Goal: Task Accomplishment & Management: Use online tool/utility

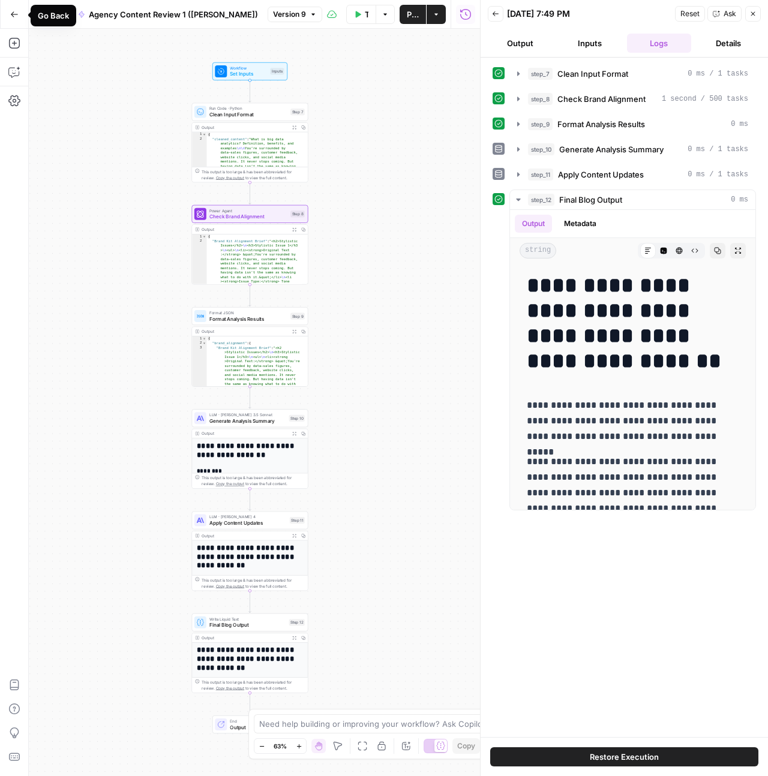
click at [10, 13] on icon "button" at bounding box center [14, 14] width 8 height 8
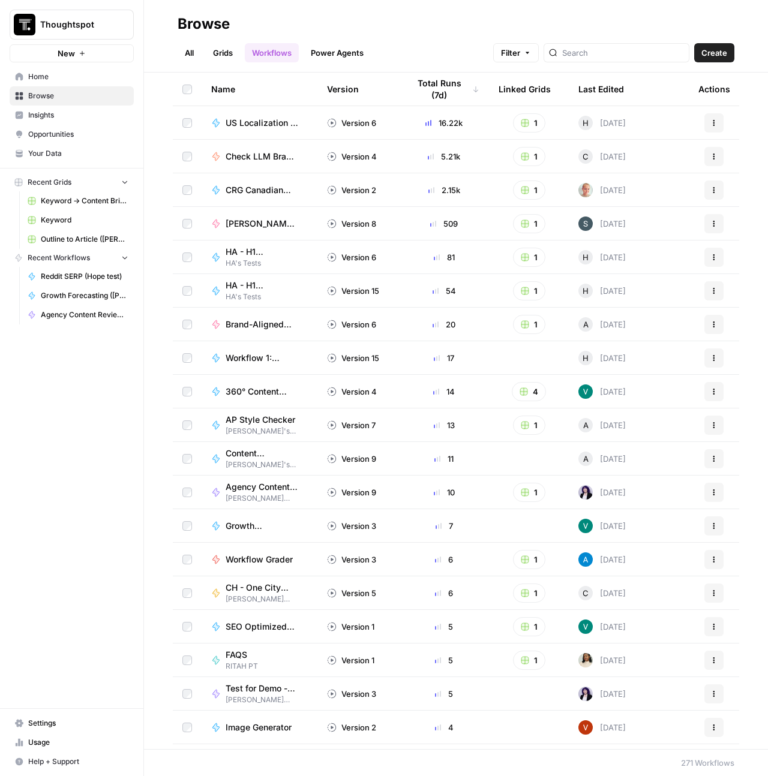
click at [134, 486] on div "Thoughtspot New Home Browse Insights Opportunities Your Data Recent Grids Keywo…" at bounding box center [71, 388] width 143 height 776
click at [83, 10] on button "Thoughtspot" at bounding box center [72, 25] width 124 height 30
click at [255, 30] on h2 "Browse" at bounding box center [456, 23] width 557 height 19
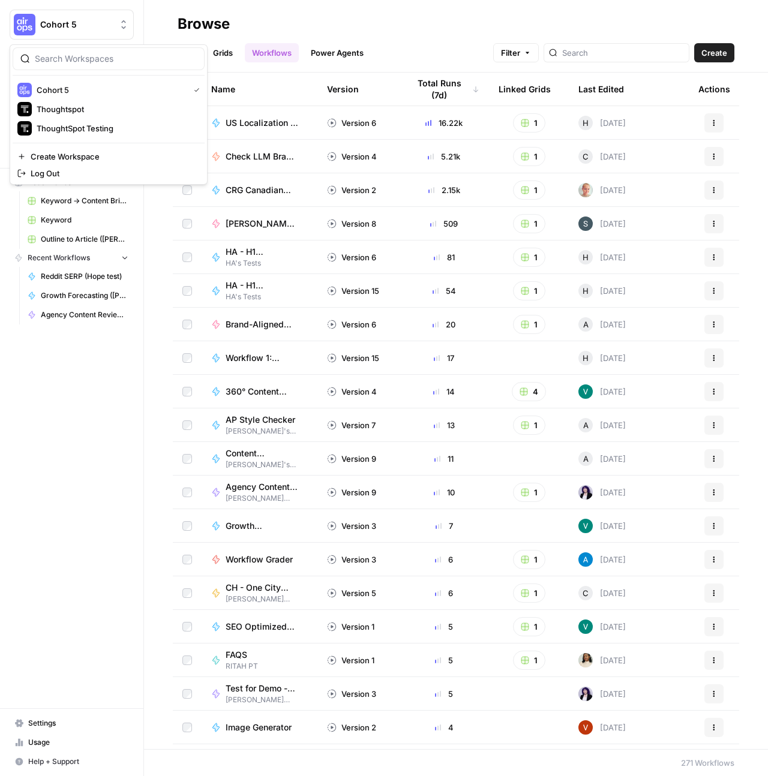
click at [76, 19] on span "Cohort 5" at bounding box center [76, 25] width 73 height 12
click at [83, 118] on button "Thoughtspot" at bounding box center [109, 109] width 192 height 19
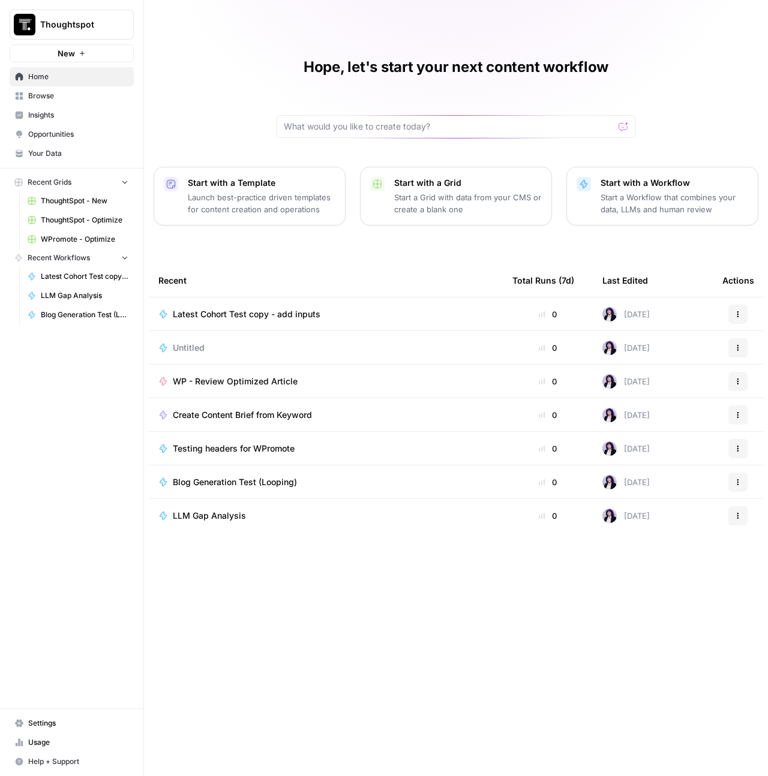
click at [77, 237] on span "WPromote - Optimize" at bounding box center [85, 239] width 88 height 11
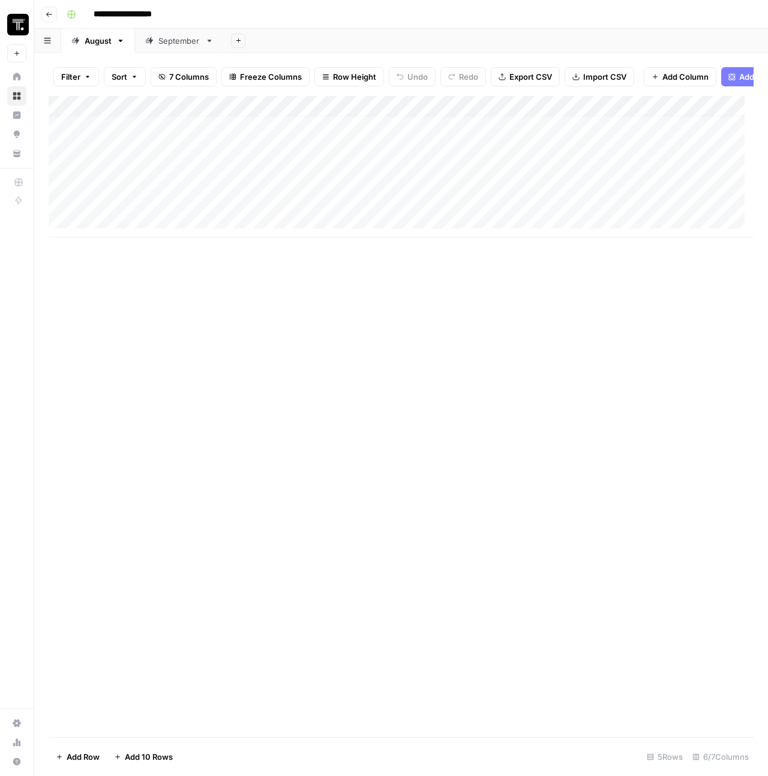
scroll to position [9, 0]
click at [626, 205] on div "Add Column" at bounding box center [401, 167] width 705 height 142
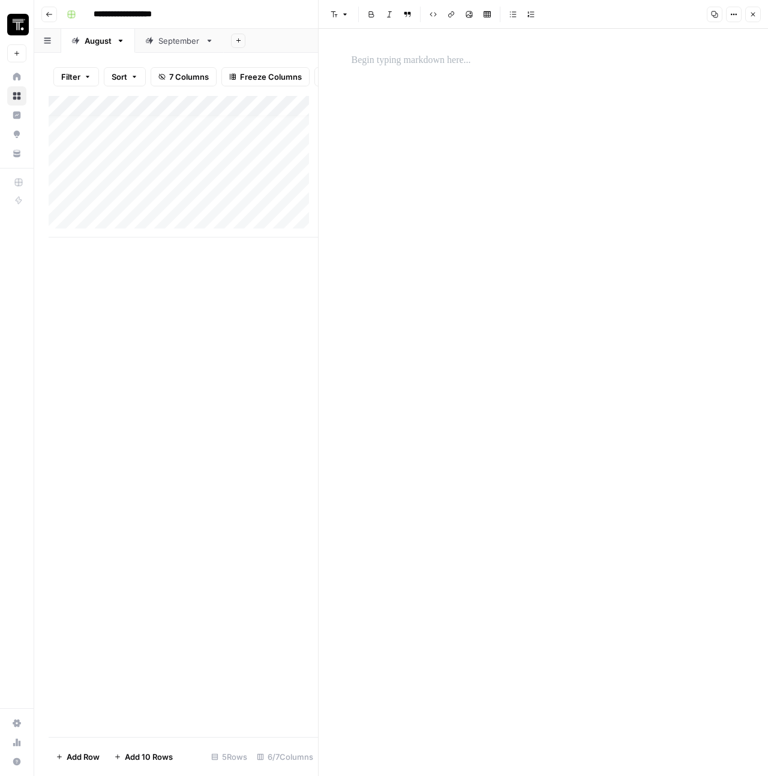
click at [433, 59] on p at bounding box center [543, 61] width 384 height 16
click at [753, 11] on icon "button" at bounding box center [752, 14] width 7 height 7
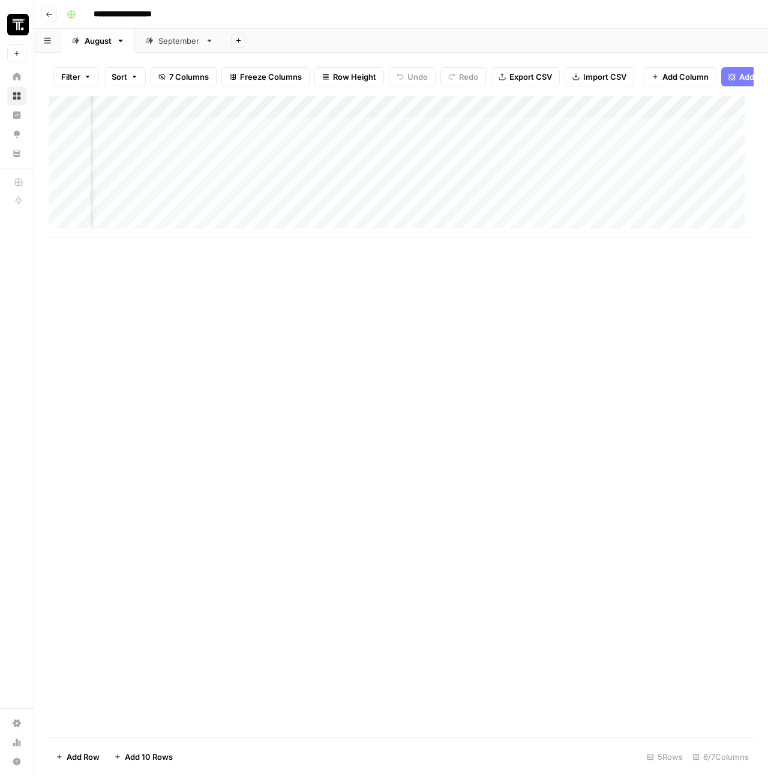
scroll to position [9, 461]
click at [47, 41] on icon "button" at bounding box center [47, 40] width 7 height 7
click at [287, 27] on header "**********" at bounding box center [401, 14] width 734 height 29
click at [236, 212] on div "Add Column" at bounding box center [401, 167] width 705 height 142
click at [236, 212] on div at bounding box center [205, 207] width 175 height 22
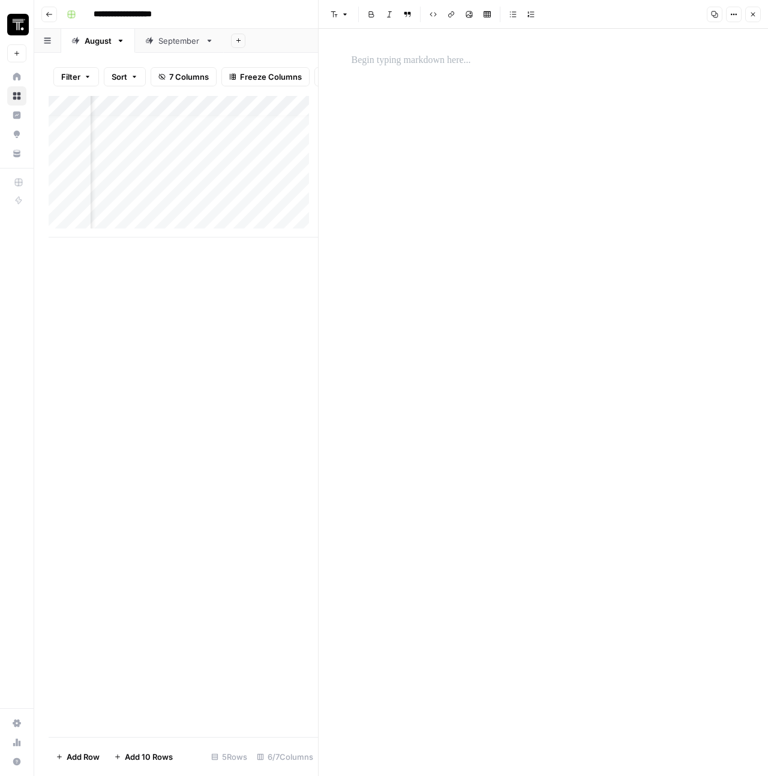
click at [422, 82] on div at bounding box center [543, 402] width 398 height 747
click at [422, 71] on div at bounding box center [543, 60] width 398 height 25
click at [422, 66] on p at bounding box center [543, 61] width 384 height 16
click at [731, 16] on icon "button" at bounding box center [733, 14] width 7 height 7
click at [531, 86] on div at bounding box center [543, 402] width 398 height 747
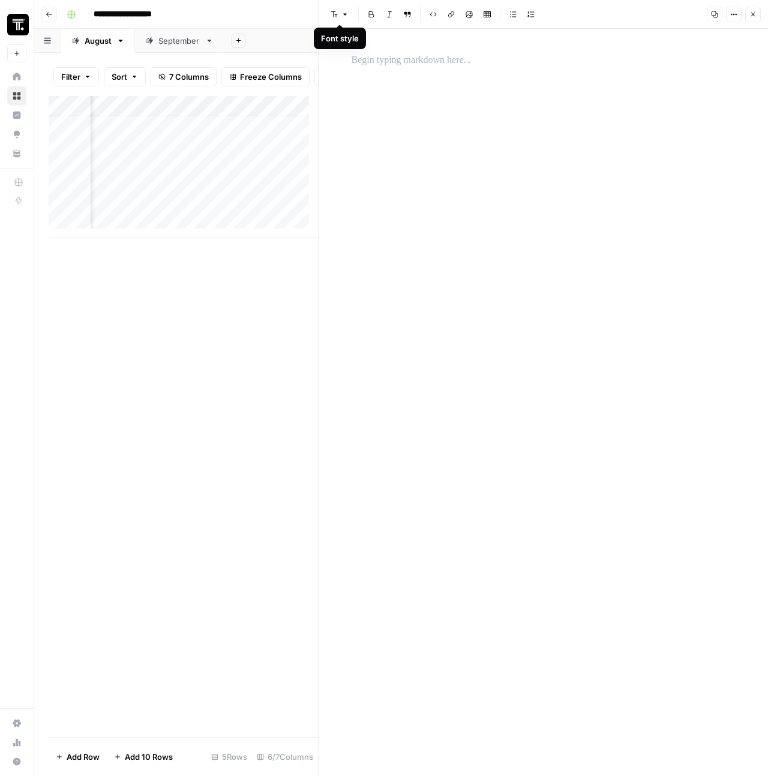
click at [340, 17] on button "Font style" at bounding box center [340, 15] width 28 height 16
click at [663, 160] on div at bounding box center [543, 402] width 398 height 747
click at [260, 323] on div "Add Column" at bounding box center [183, 416] width 269 height 641
click at [746, 19] on button "Close" at bounding box center [753, 15] width 16 height 16
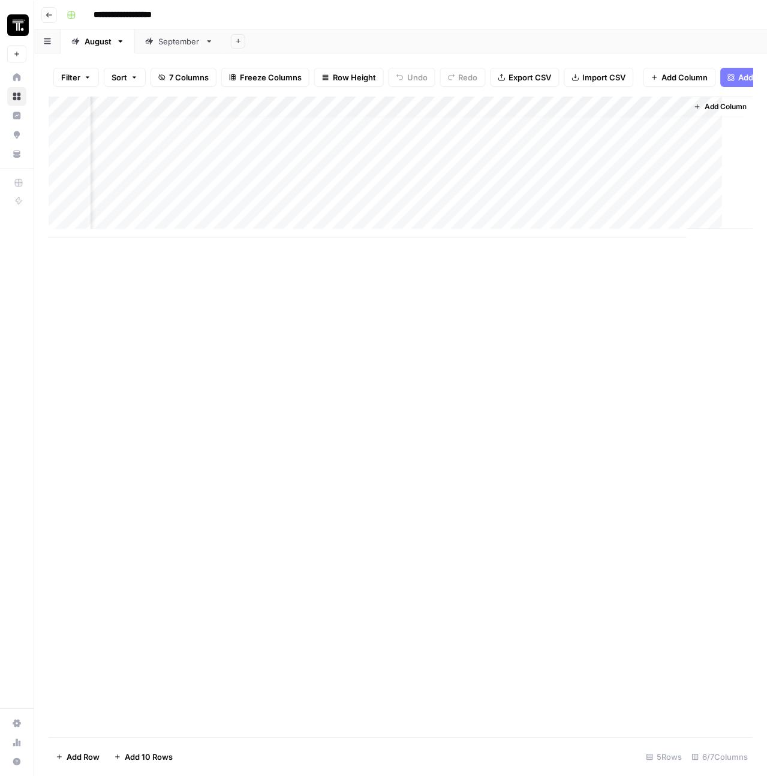
scroll to position [9, 447]
click at [370, 209] on div "Add Column" at bounding box center [401, 167] width 705 height 142
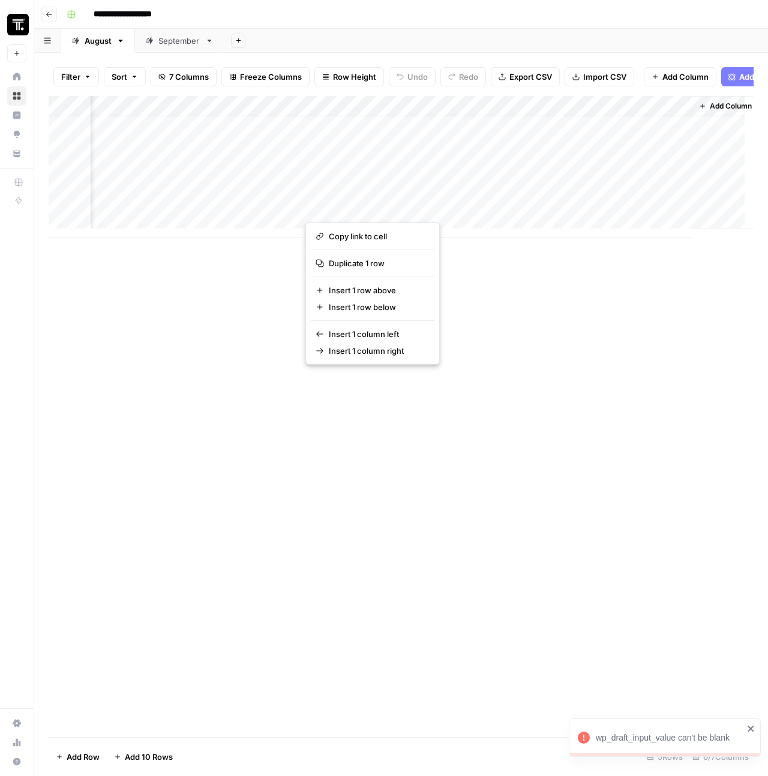
click at [419, 188] on div "Add Column" at bounding box center [401, 167] width 705 height 142
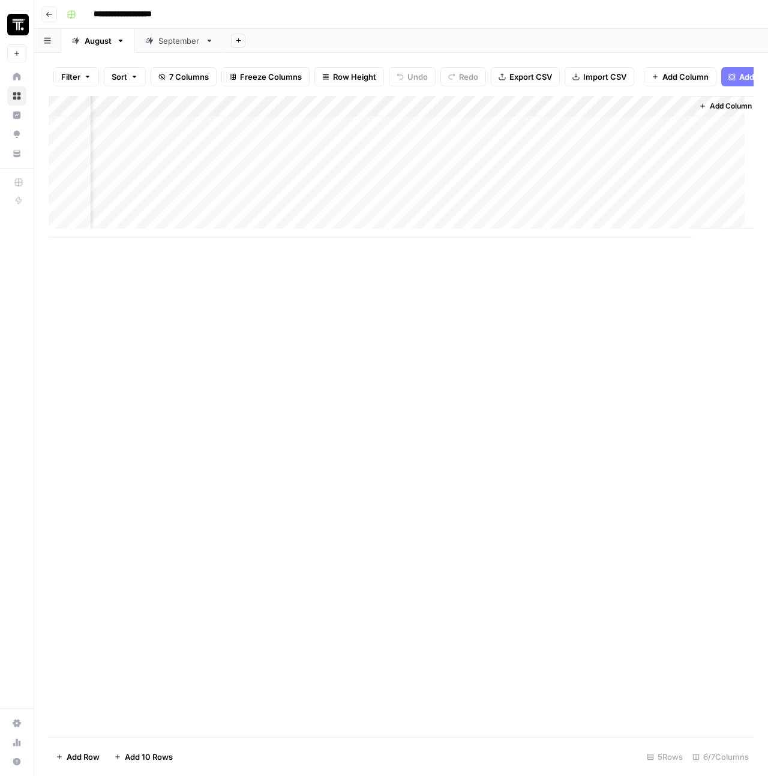
click at [411, 111] on div "Add Column" at bounding box center [401, 167] width 705 height 142
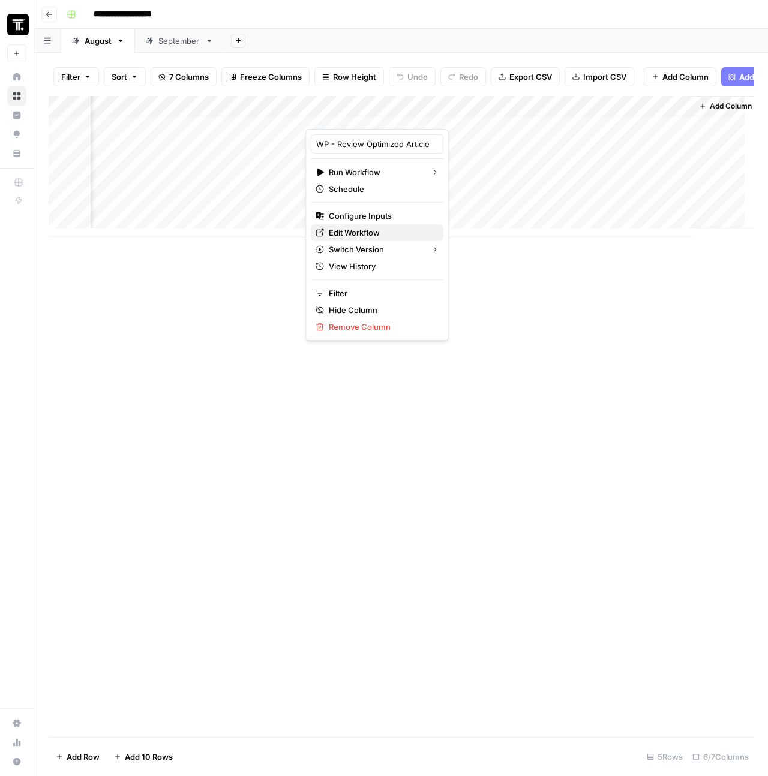
click at [364, 233] on span "Edit Workflow" at bounding box center [381, 233] width 105 height 12
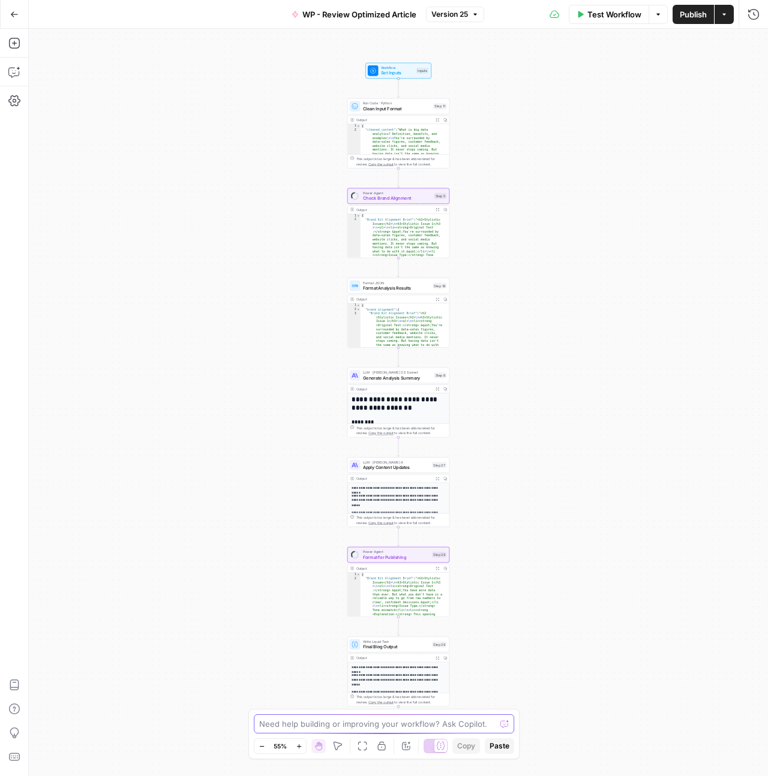
click at [309, 729] on textarea at bounding box center [377, 724] width 236 height 12
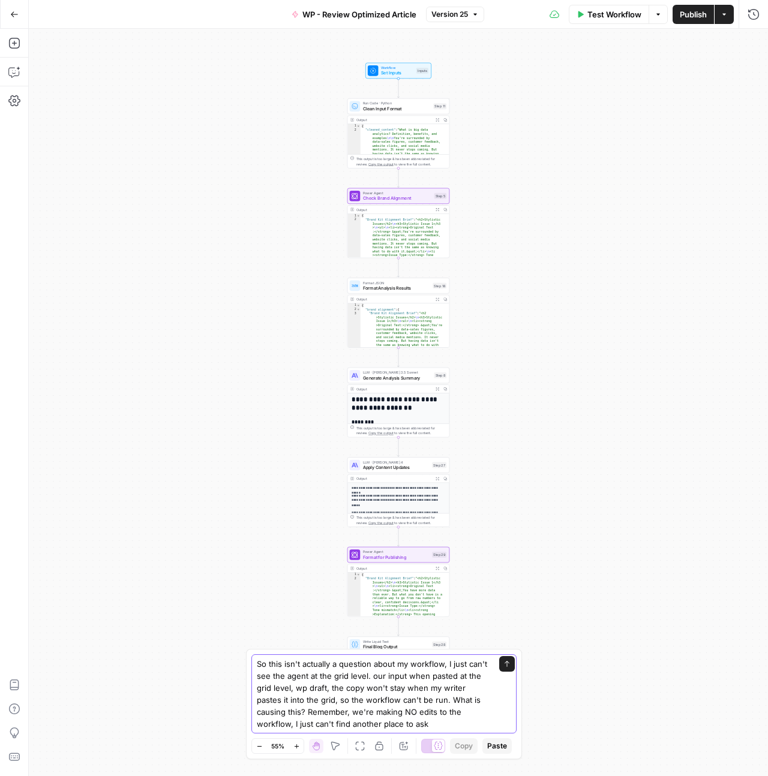
type textarea "So this isn't actually a question about my workflow, I just can't see the agent…"
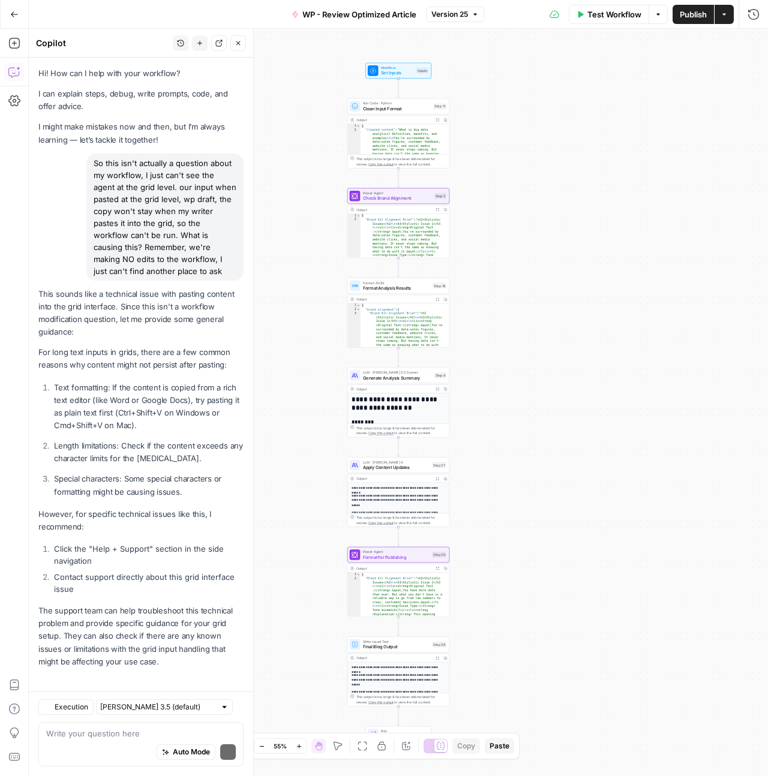
scroll to position [5, 0]
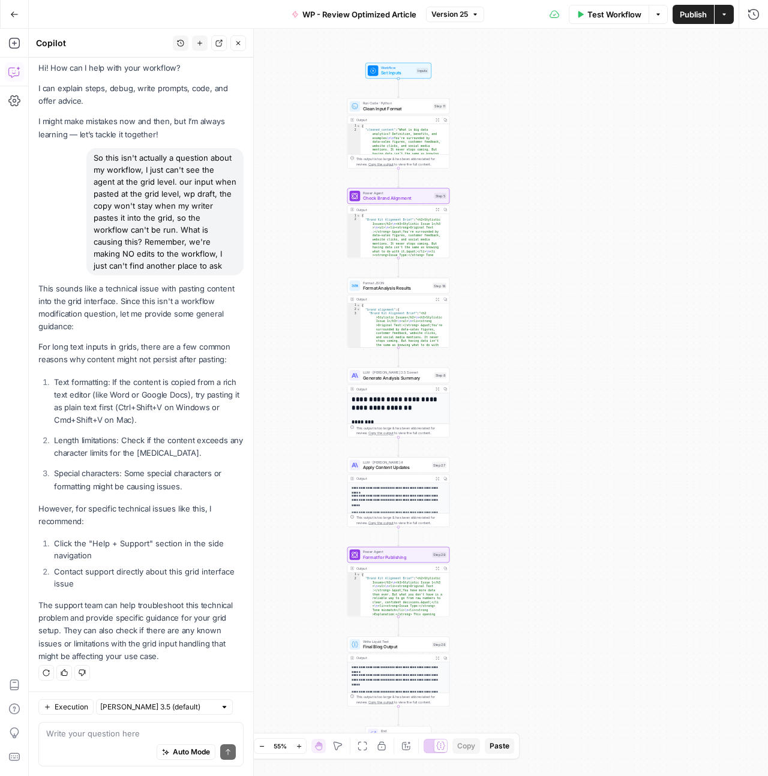
click at [16, 16] on icon "button" at bounding box center [14, 14] width 8 height 8
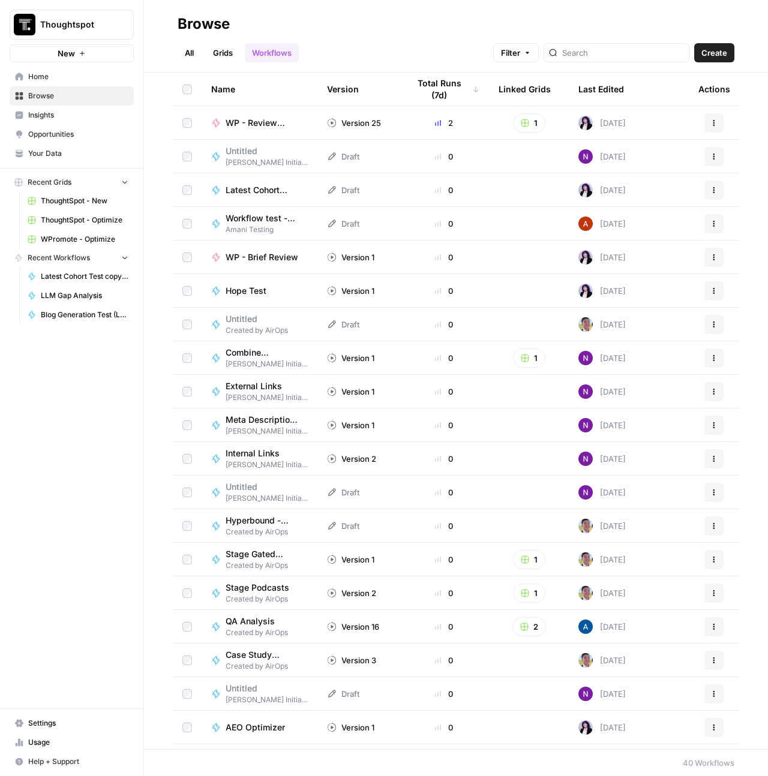
click at [191, 58] on link "All" at bounding box center [189, 52] width 23 height 19
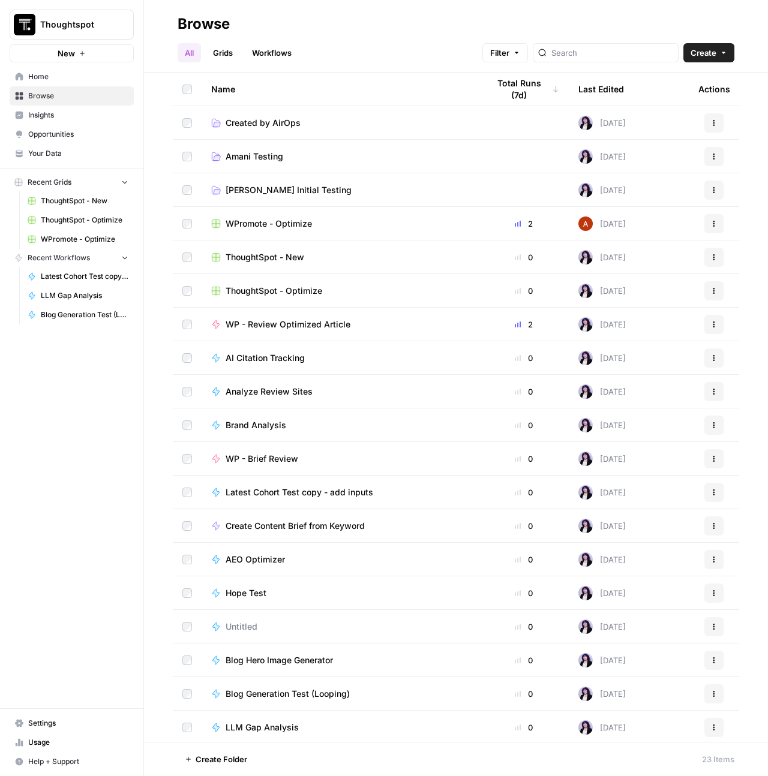
click at [251, 214] on td "WPromote - Optimize" at bounding box center [340, 223] width 277 height 33
click at [265, 219] on span "WPromote - Optimize" at bounding box center [269, 224] width 86 height 12
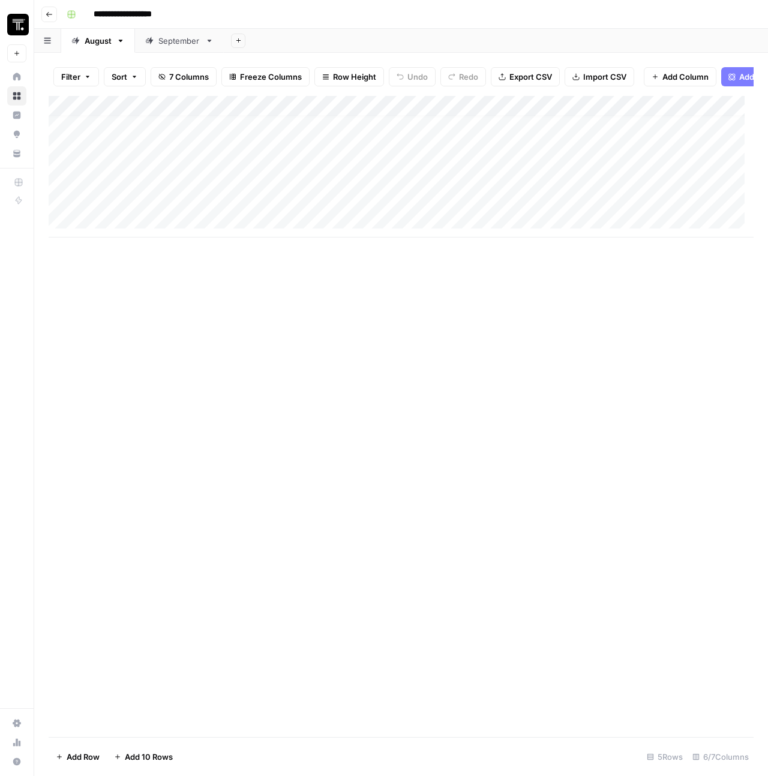
scroll to position [9, 0]
click at [61, 207] on div "Add Column" at bounding box center [401, 167] width 705 height 142
click at [136, 226] on div "Add Column" at bounding box center [401, 167] width 705 height 142
click at [125, 206] on div "Add Column" at bounding box center [401, 177] width 705 height 162
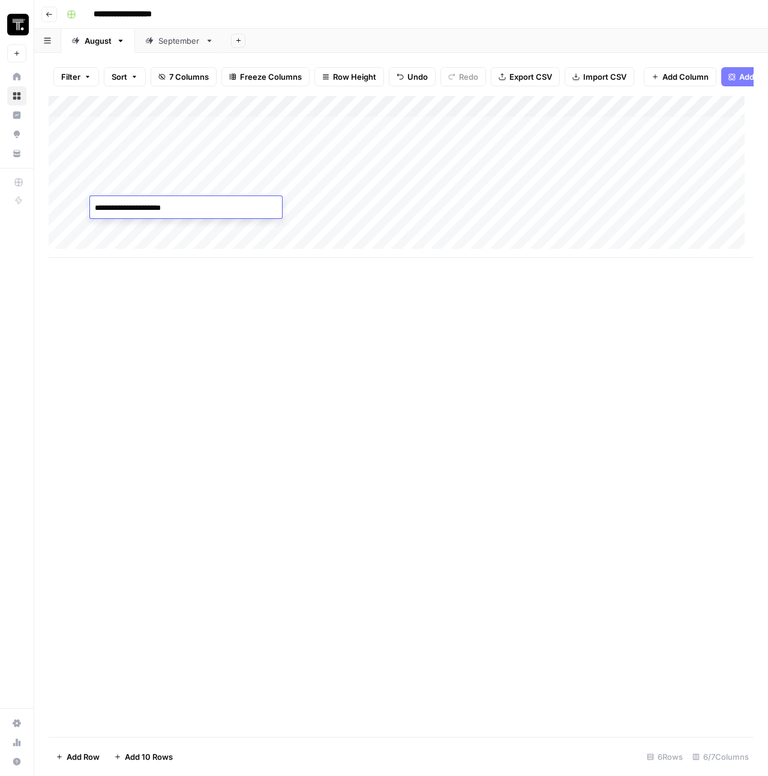
click at [125, 206] on textarea "**********" at bounding box center [186, 208] width 192 height 17
click at [120, 226] on div "Add Column" at bounding box center [401, 177] width 705 height 162
click at [120, 226] on textarea at bounding box center [186, 228] width 192 height 17
type textarea "**********"
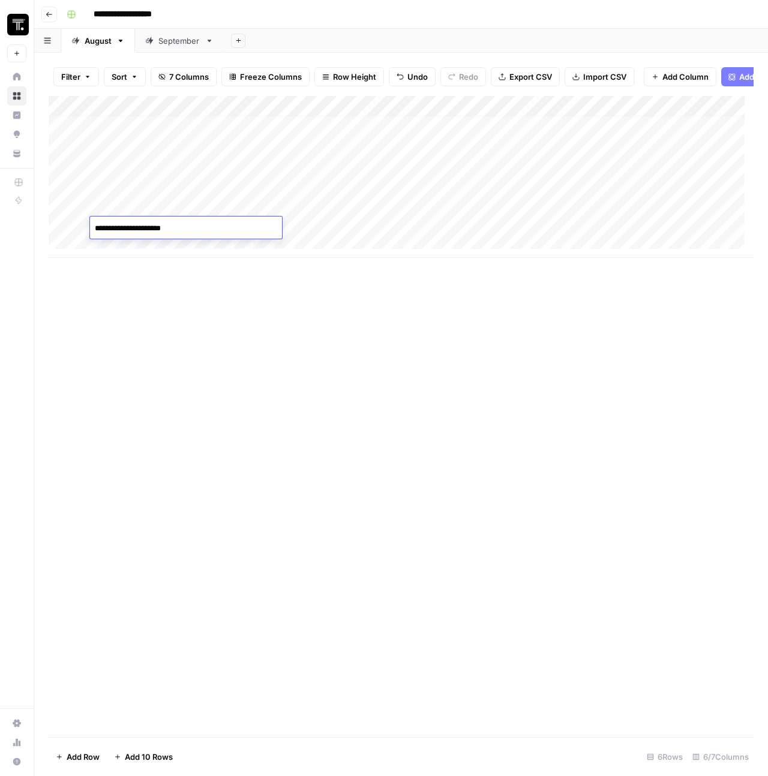
click at [336, 227] on div "Add Column" at bounding box center [401, 177] width 705 height 162
click at [386, 203] on div "Add Column" at bounding box center [401, 177] width 705 height 162
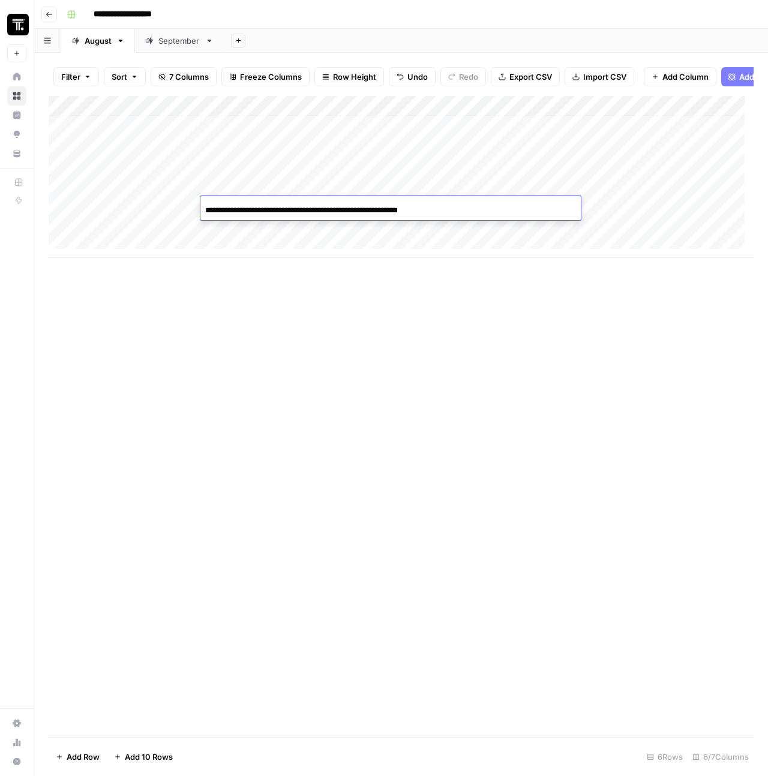
scroll to position [0, 63]
click at [386, 203] on input "**********" at bounding box center [301, 210] width 192 height 14
click at [425, 227] on div "Add Column" at bounding box center [401, 177] width 705 height 162
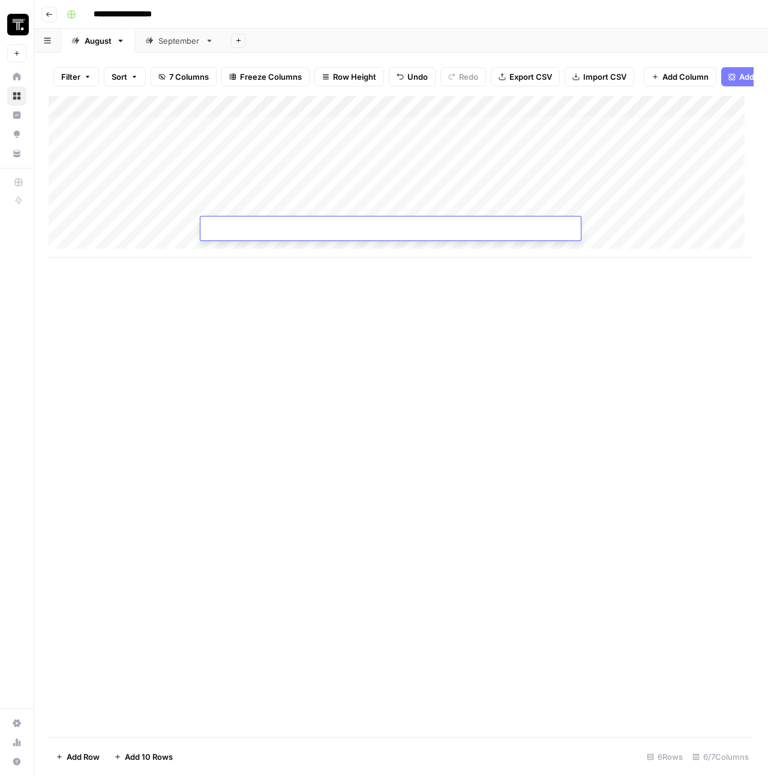
click at [425, 227] on div at bounding box center [390, 230] width 380 height 20
click at [484, 231] on div at bounding box center [390, 230] width 380 height 20
click at [485, 226] on div at bounding box center [390, 230] width 380 height 20
click at [290, 212] on div "Add Column" at bounding box center [401, 177] width 705 height 162
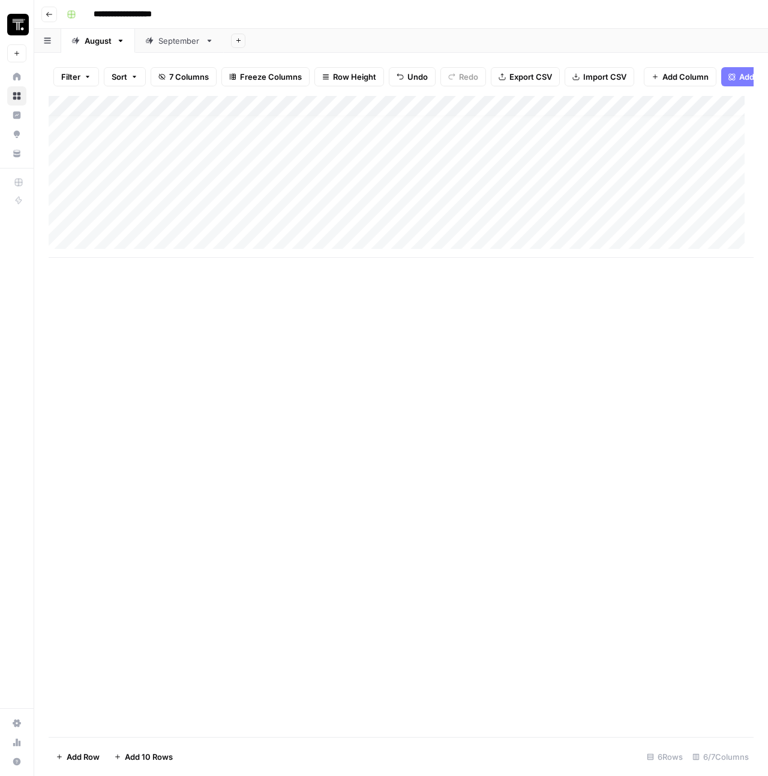
click at [290, 211] on div "Add Column" at bounding box center [401, 177] width 705 height 162
click at [290, 211] on input "**********" at bounding box center [301, 210] width 192 height 14
click at [268, 232] on div "Add Column" at bounding box center [401, 177] width 705 height 162
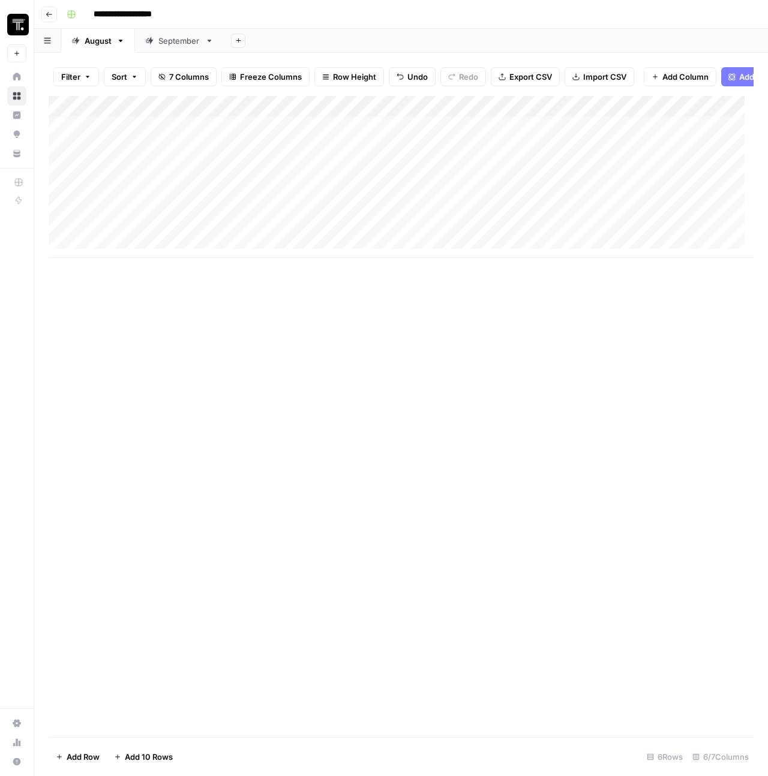
click at [268, 232] on div "Add Column" at bounding box center [401, 177] width 705 height 162
click at [268, 232] on input at bounding box center [301, 231] width 192 height 14
type input "**********"
click at [351, 324] on div "Add Column" at bounding box center [401, 416] width 705 height 641
click at [619, 222] on div "Add Column" at bounding box center [401, 177] width 705 height 162
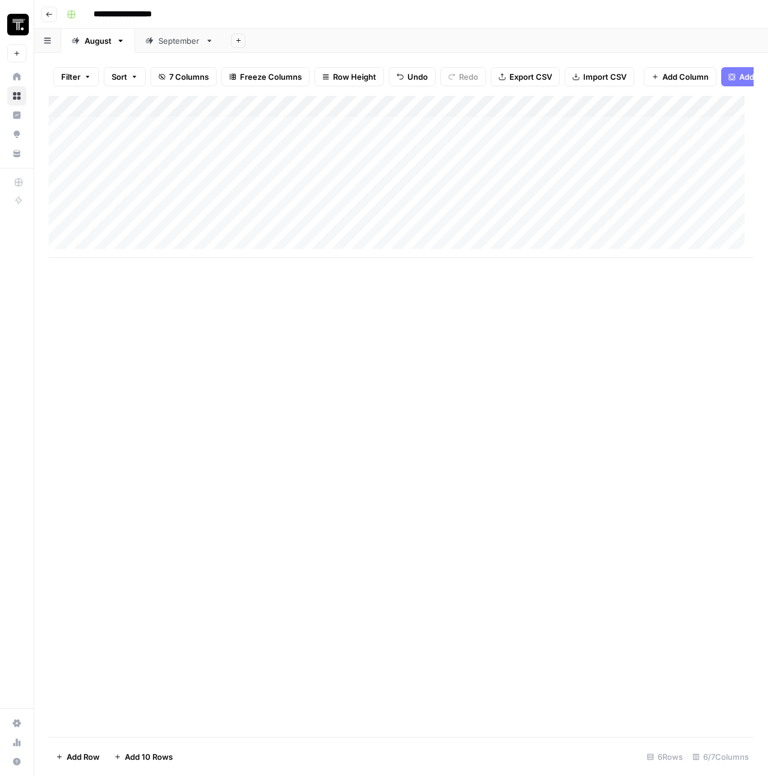
click at [619, 222] on div "Add Column" at bounding box center [401, 177] width 705 height 162
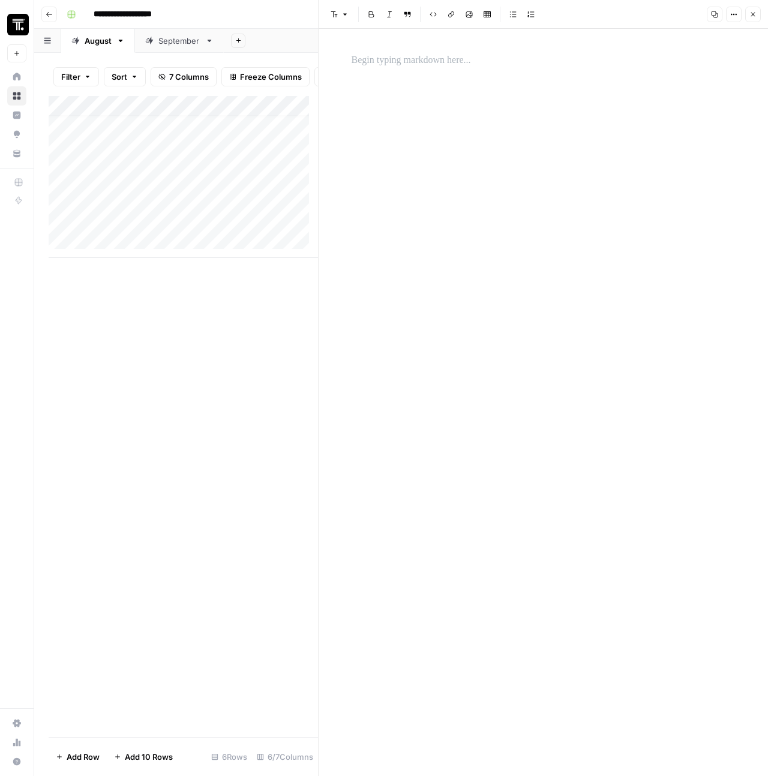
click at [479, 59] on p at bounding box center [543, 61] width 384 height 16
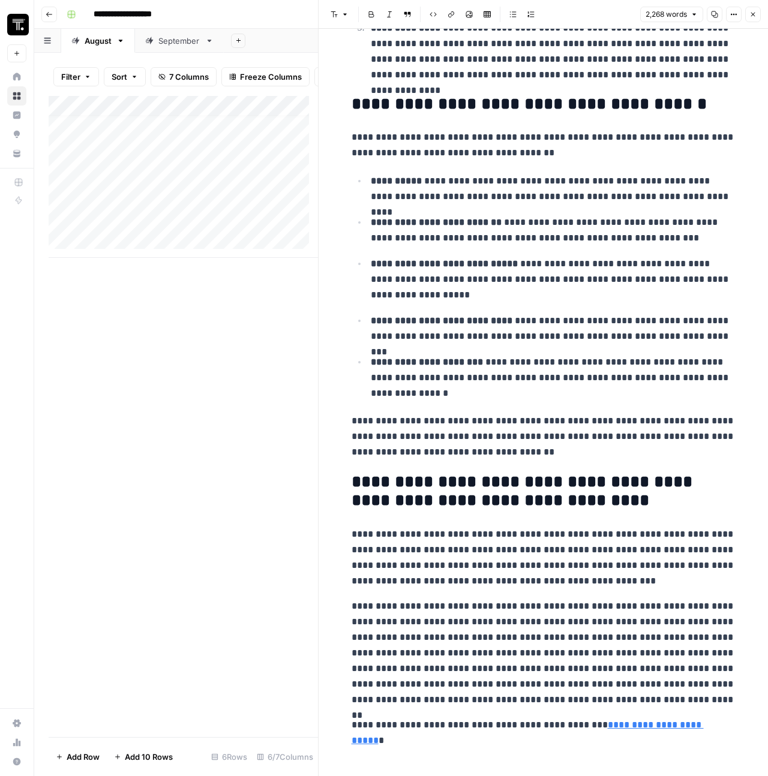
scroll to position [4697, 0]
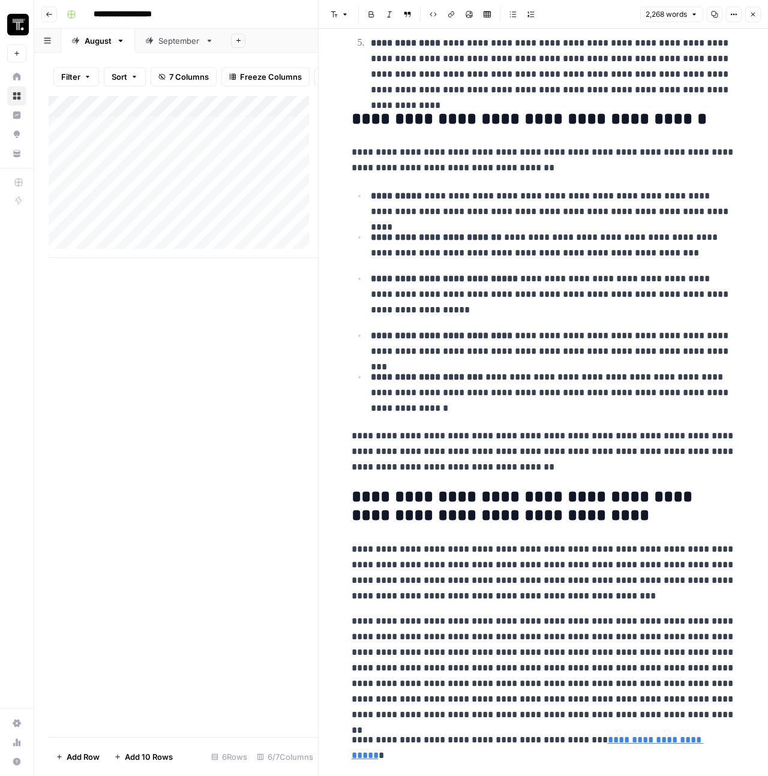
click at [604, 493] on h2 "**********" at bounding box center [543, 507] width 384 height 38
click at [198, 495] on div "Add Column" at bounding box center [183, 416] width 269 height 641
click at [220, 447] on div "Add Column" at bounding box center [183, 416] width 269 height 641
click at [272, 255] on div "Add Column" at bounding box center [183, 177] width 269 height 162
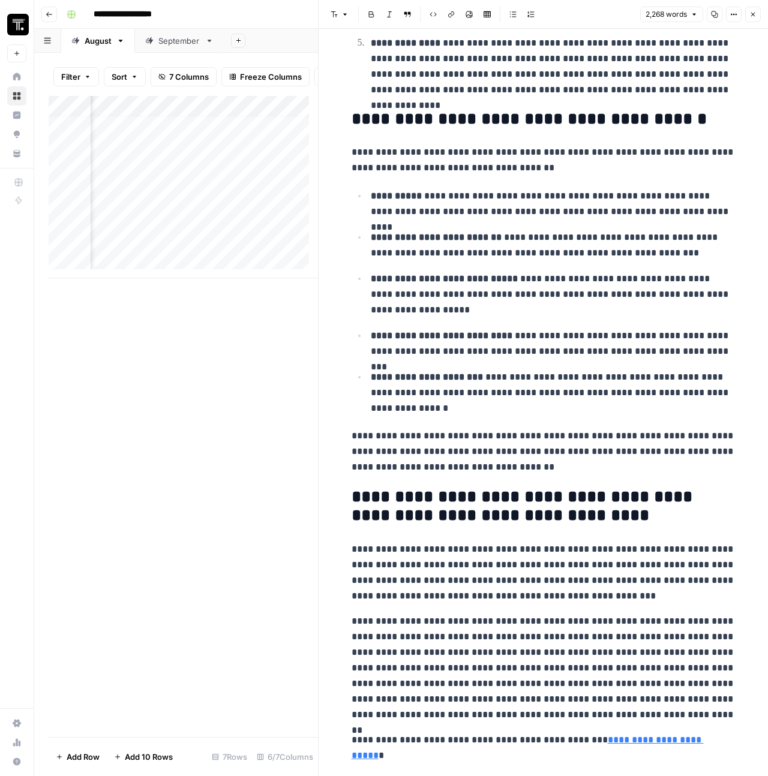
click at [282, 342] on div "Add Column" at bounding box center [183, 416] width 269 height 641
click at [752, 17] on icon "button" at bounding box center [752, 14] width 7 height 7
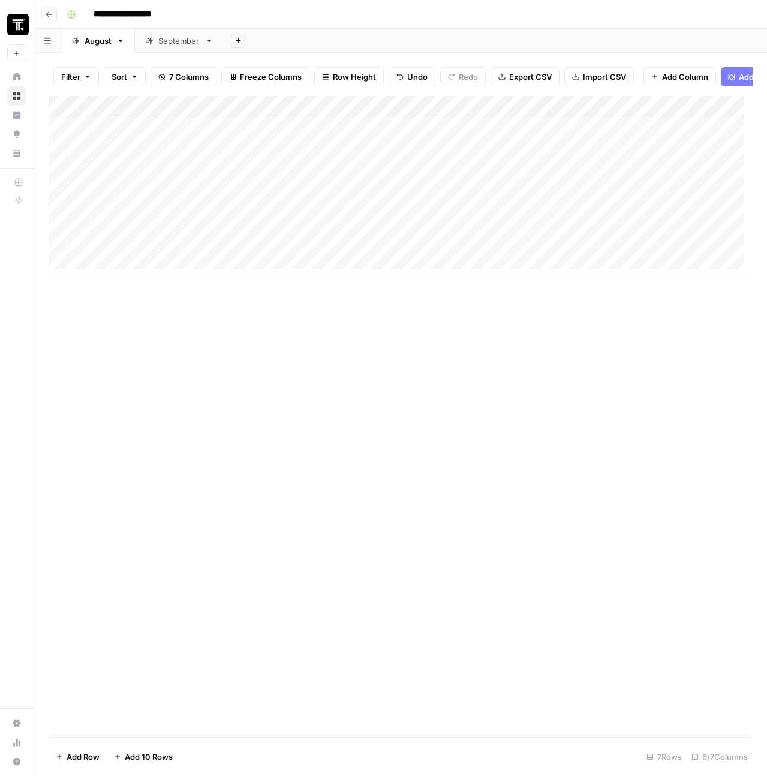
scroll to position [9, 0]
click at [642, 226] on div "Add Column" at bounding box center [401, 187] width 704 height 182
click at [645, 223] on div "Add Column" at bounding box center [401, 187] width 704 height 182
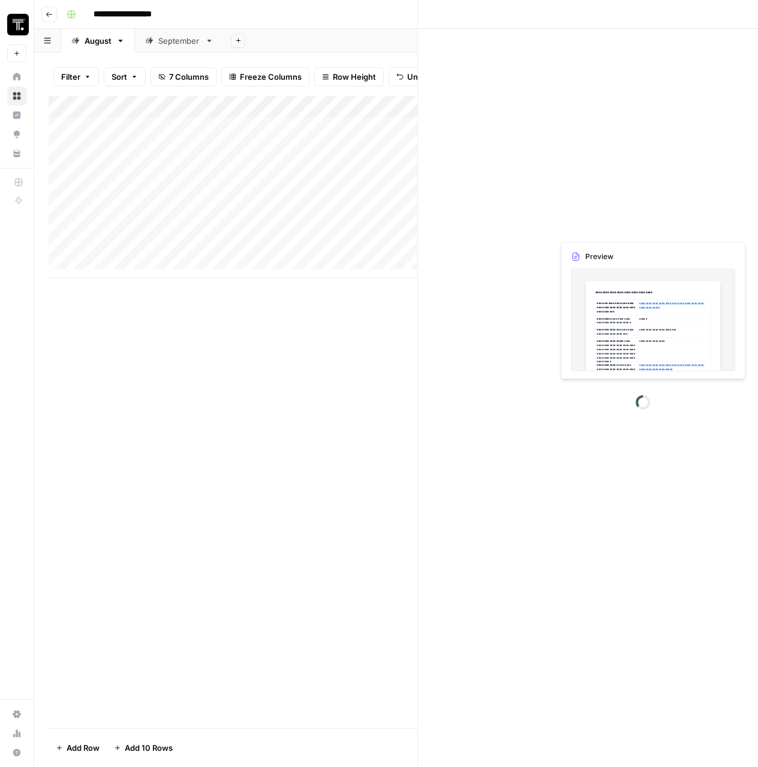
click at [645, 223] on div at bounding box center [666, 228] width 175 height 22
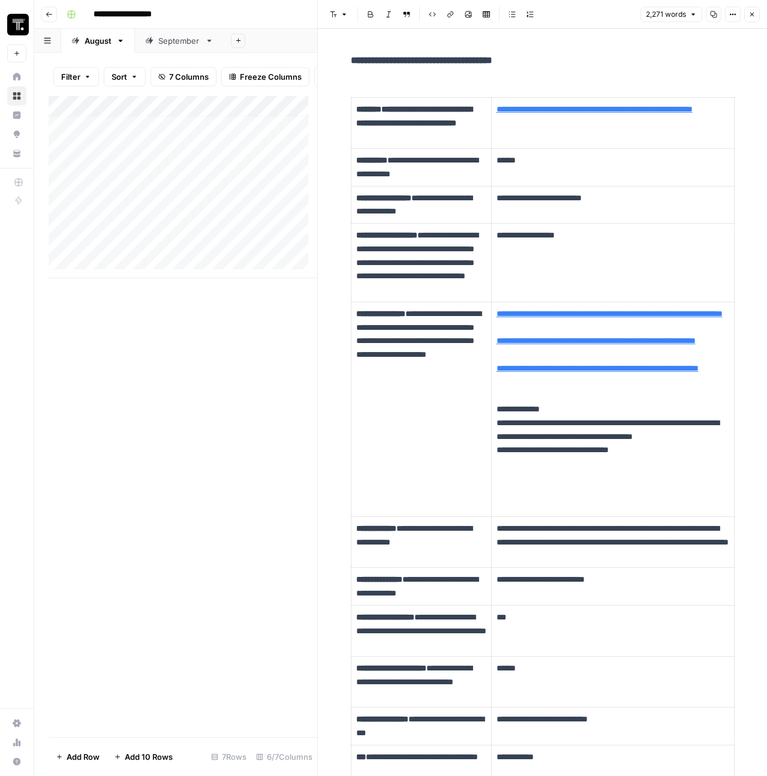
click at [756, 13] on button "Close" at bounding box center [752, 15] width 16 height 16
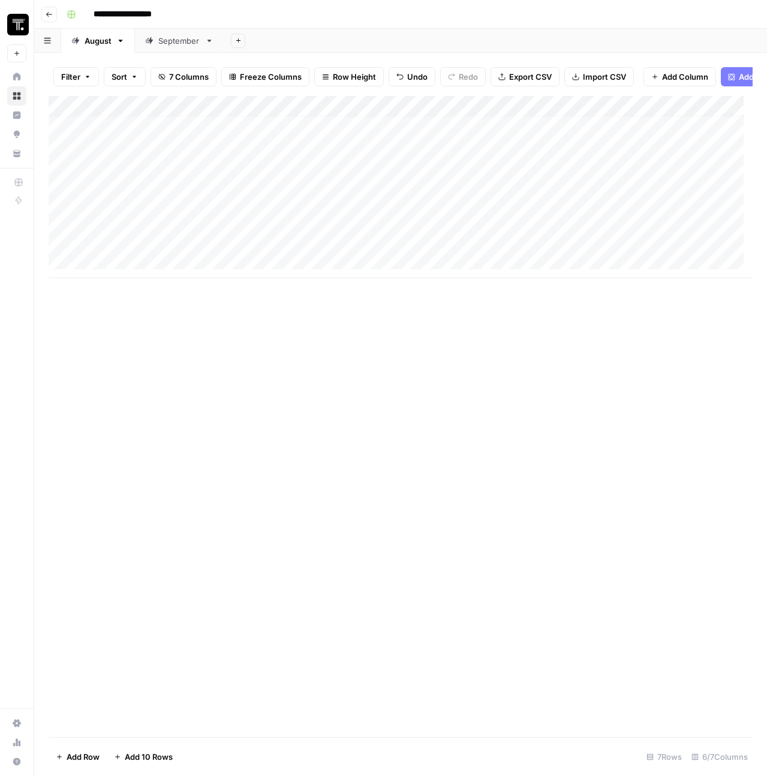
click at [665, 224] on div "Add Column" at bounding box center [401, 187] width 704 height 182
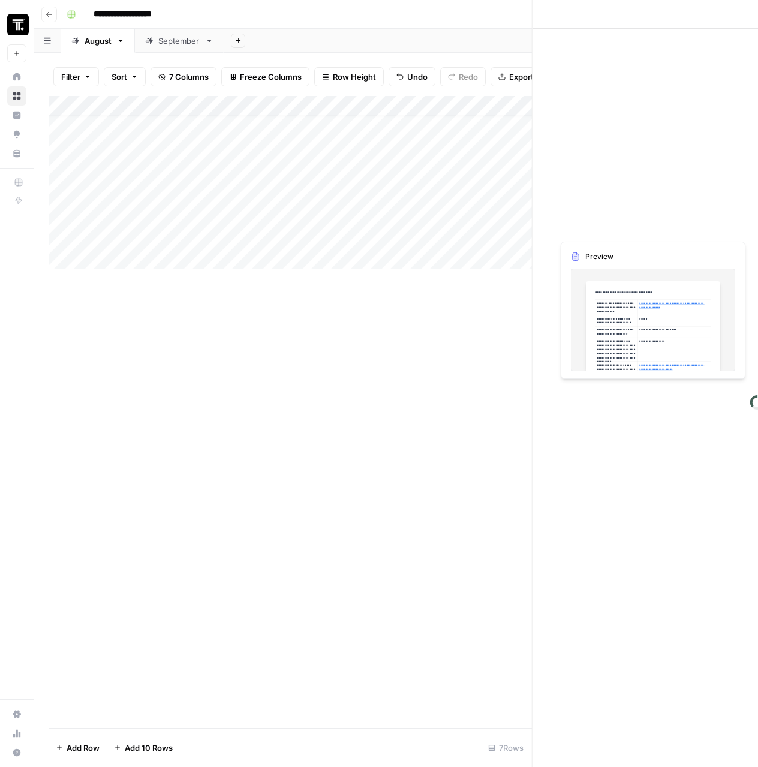
click at [665, 224] on div at bounding box center [666, 228] width 175 height 22
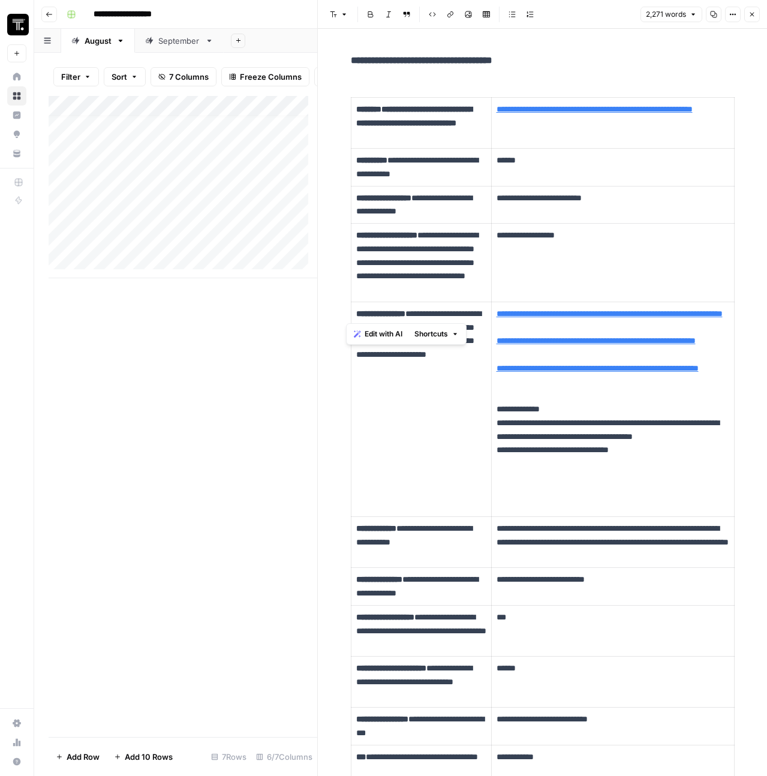
type input "https://builtin.com/artificial-intelligence/augmented-intelligence"
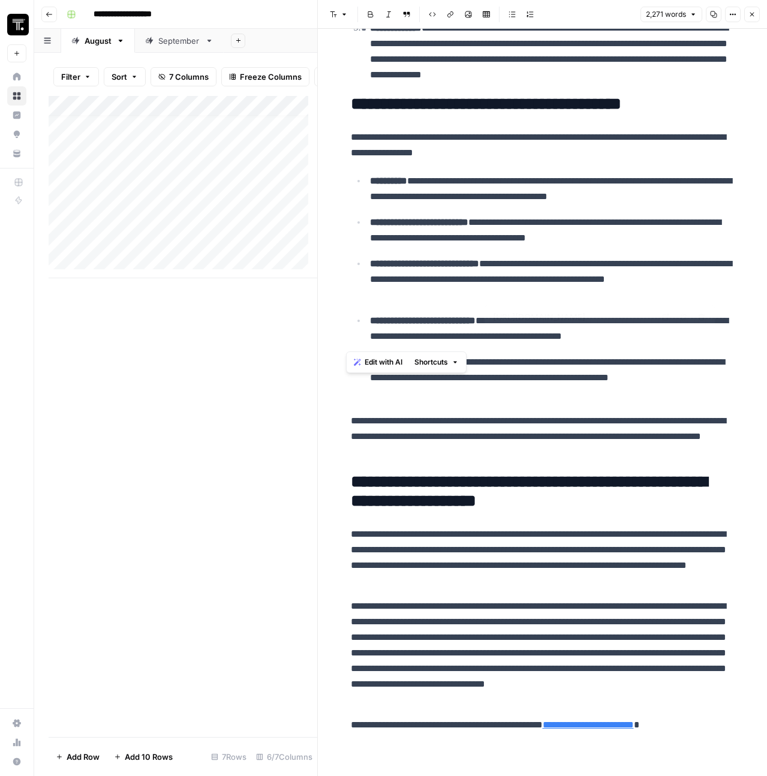
scroll to position [4634, 0]
drag, startPoint x: 346, startPoint y: 61, endPoint x: 726, endPoint y: 756, distance: 792.6
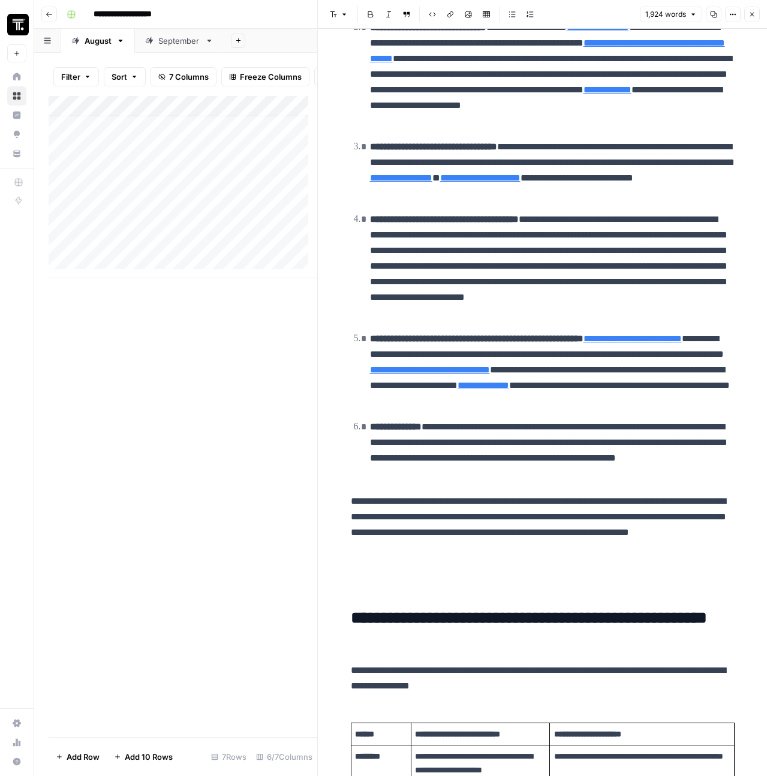
scroll to position [0, 0]
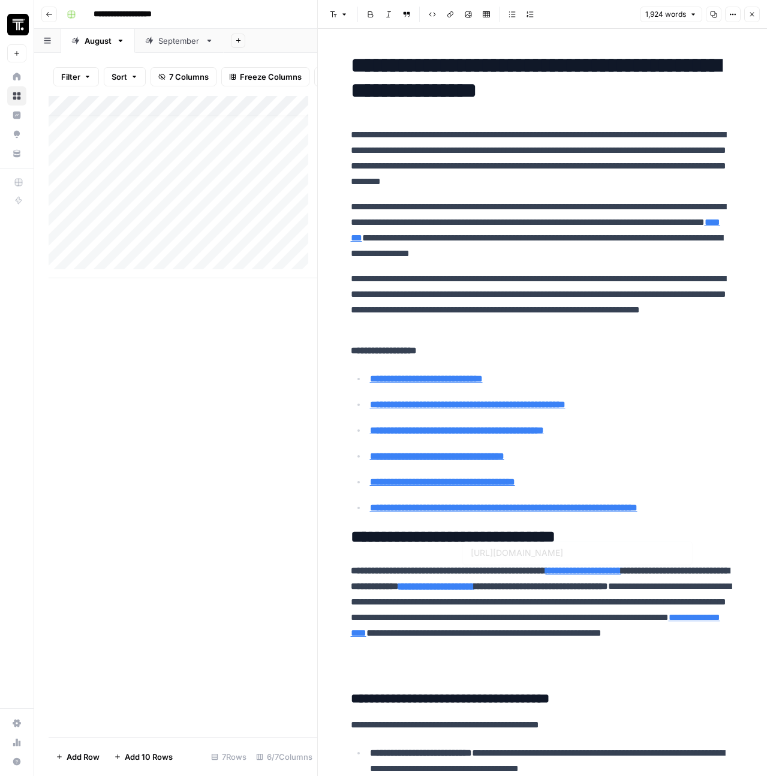
click at [628, 279] on p "**********" at bounding box center [543, 302] width 384 height 62
click at [753, 16] on icon "button" at bounding box center [752, 14] width 7 height 7
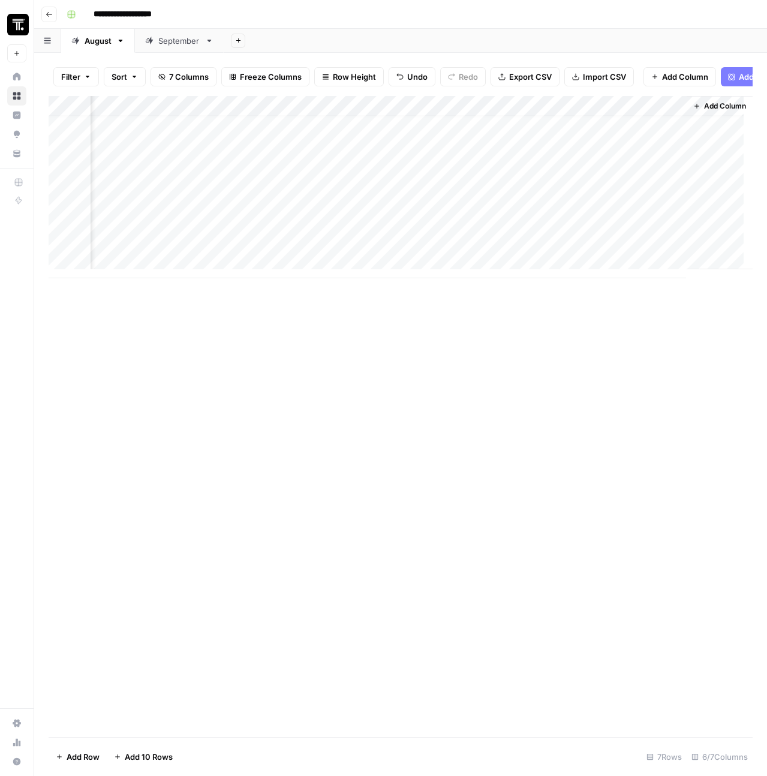
scroll to position [9, 462]
click at [374, 229] on div "Add Column" at bounding box center [401, 187] width 704 height 182
click at [214, 207] on div "Add Column" at bounding box center [401, 187] width 704 height 182
click at [214, 207] on div at bounding box center [204, 207] width 175 height 22
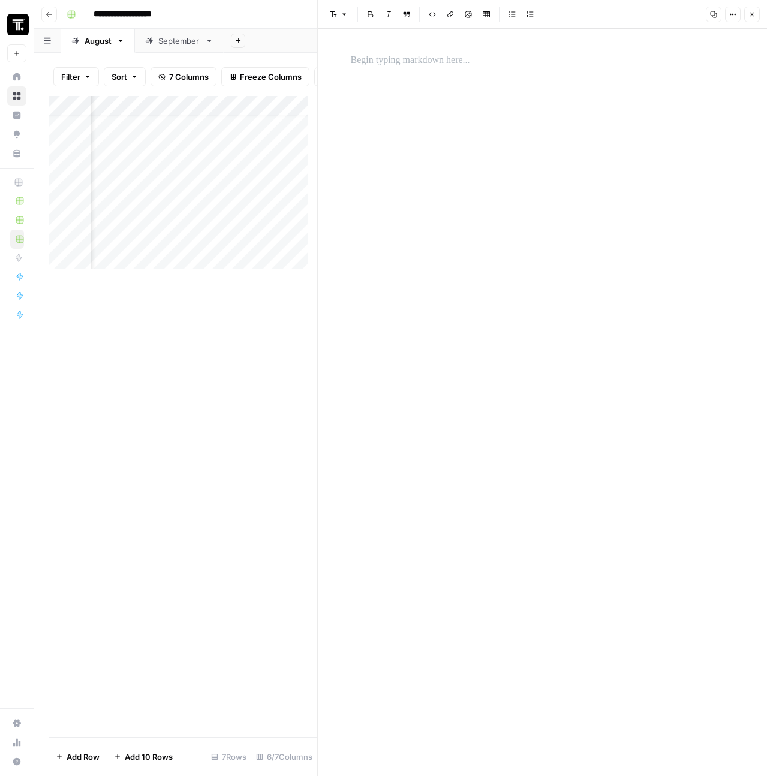
click at [501, 118] on div at bounding box center [543, 402] width 398 height 747
click at [402, 56] on p at bounding box center [543, 61] width 384 height 16
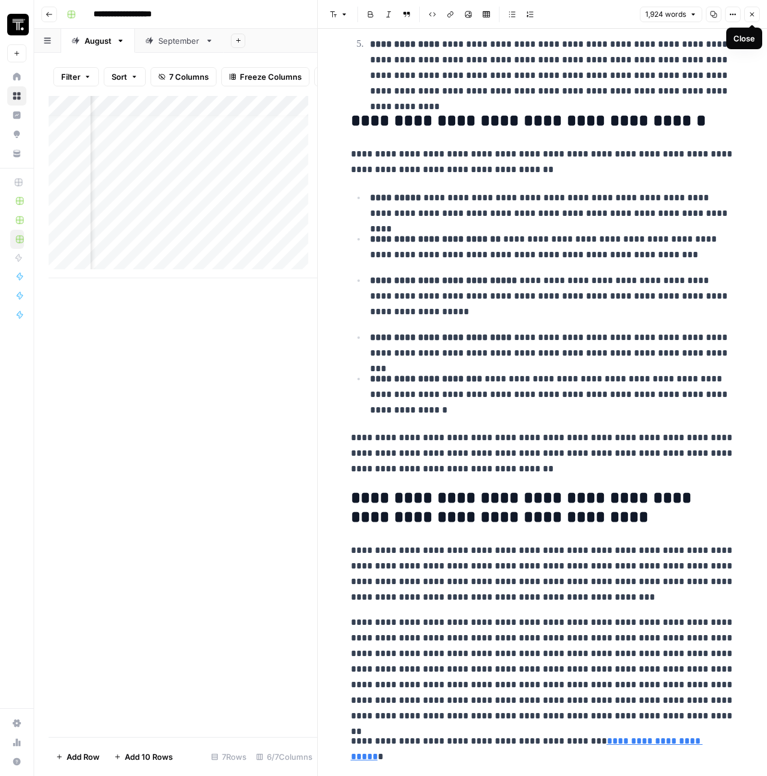
click at [746, 20] on button "Close" at bounding box center [752, 15] width 16 height 16
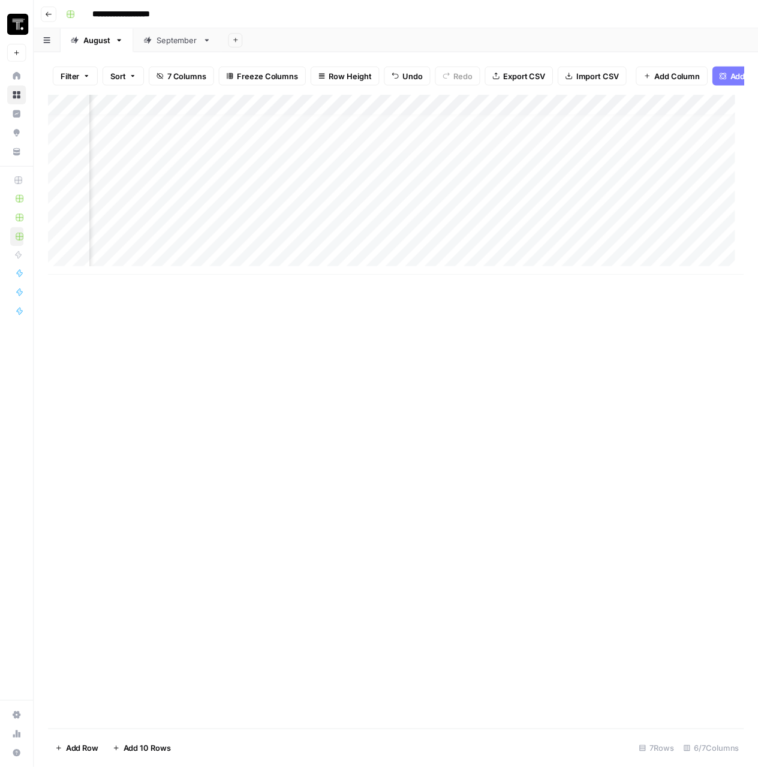
scroll to position [9, 462]
click at [215, 207] on div "Add Column" at bounding box center [401, 187] width 704 height 182
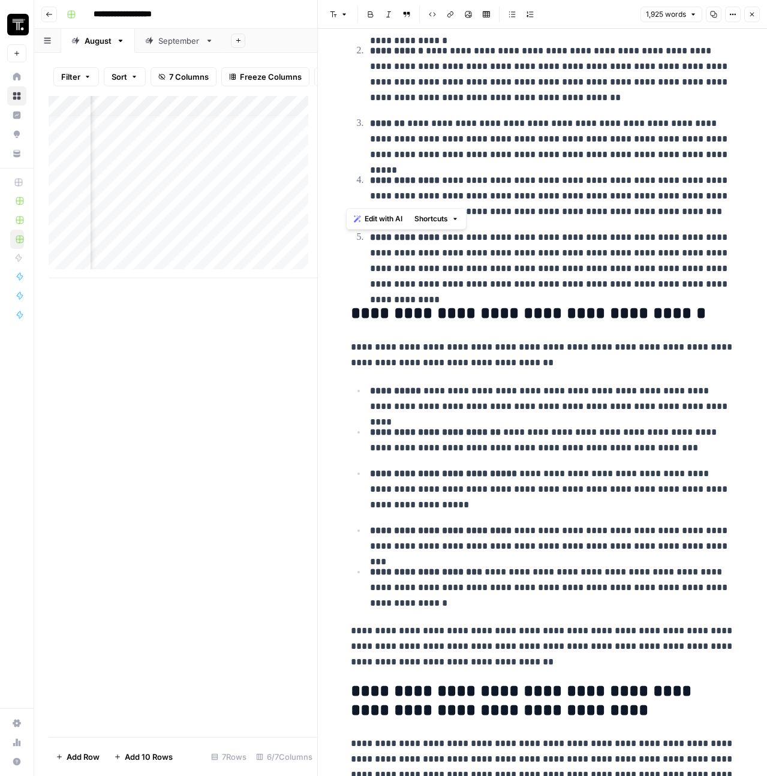
scroll to position [3495, 0]
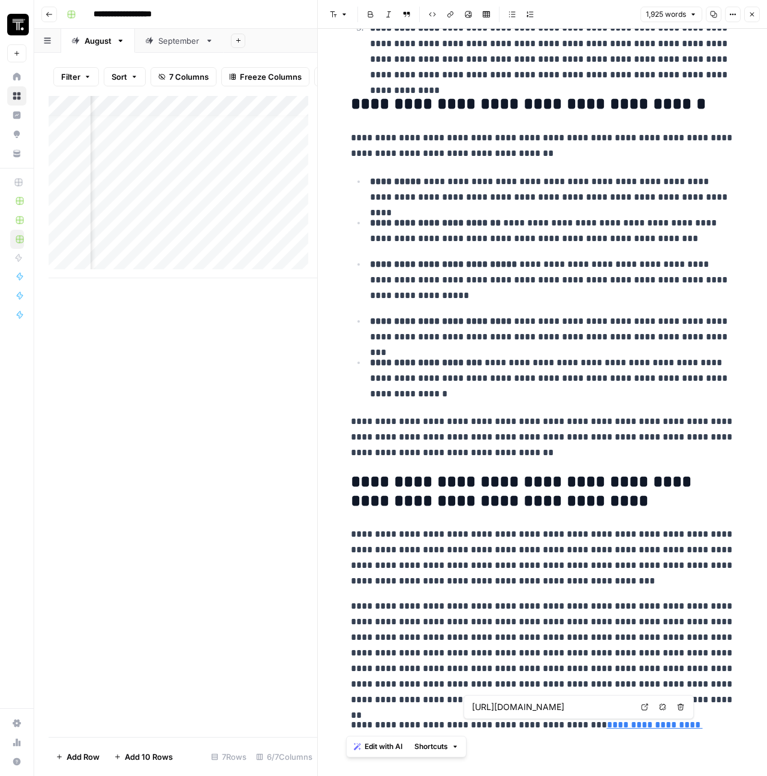
drag, startPoint x: 348, startPoint y: 57, endPoint x: 735, endPoint y: 737, distance: 782.5
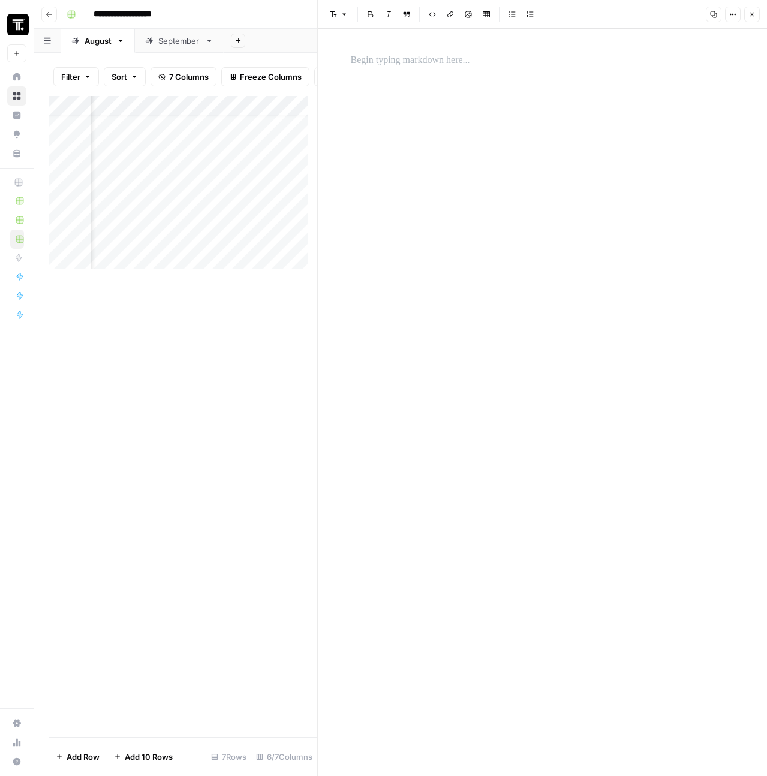
click at [399, 43] on div at bounding box center [543, 402] width 398 height 747
click at [386, 56] on p at bounding box center [543, 61] width 384 height 16
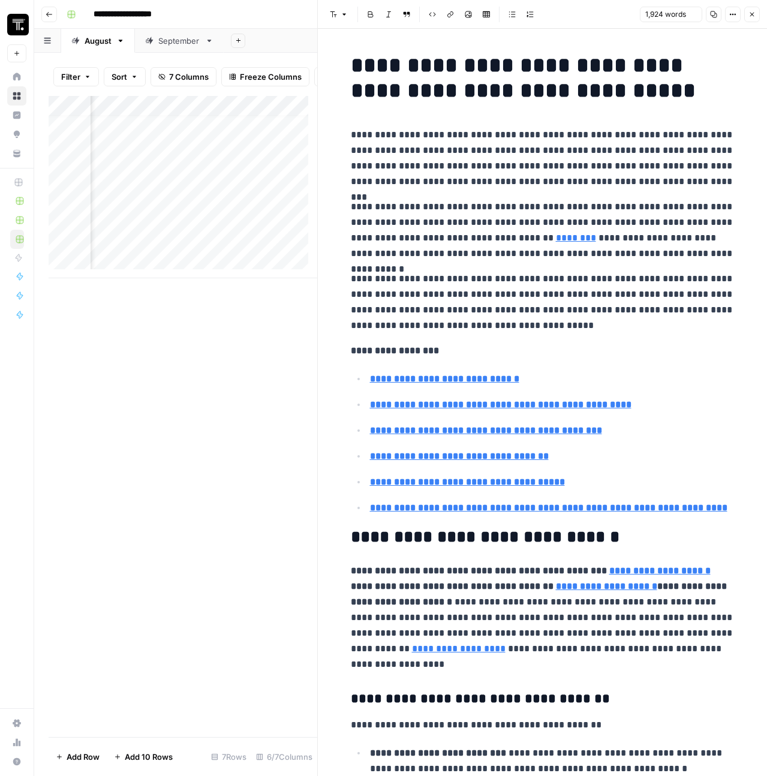
scroll to position [3590, 0]
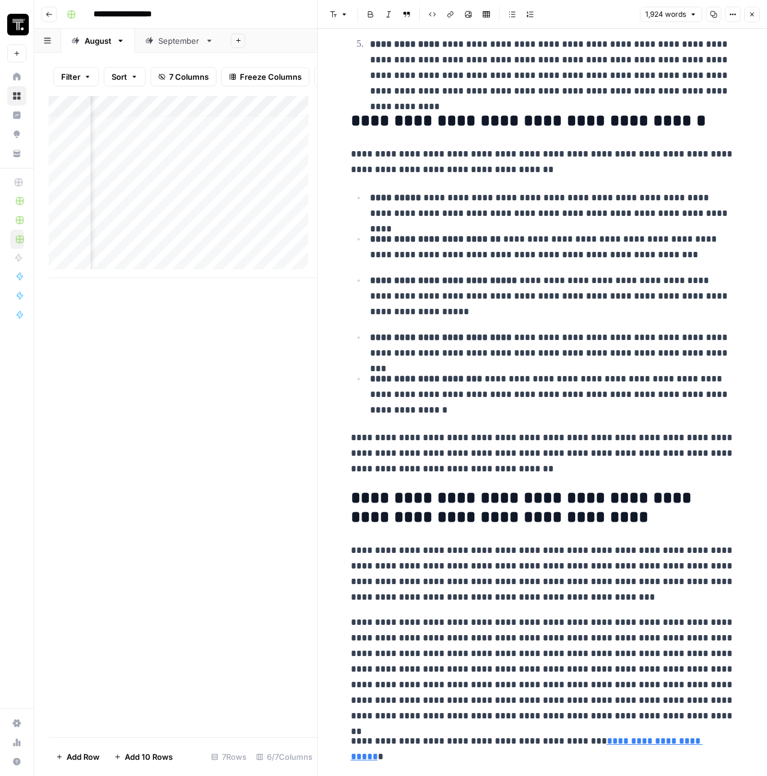
click at [752, 17] on icon "button" at bounding box center [752, 14] width 7 height 7
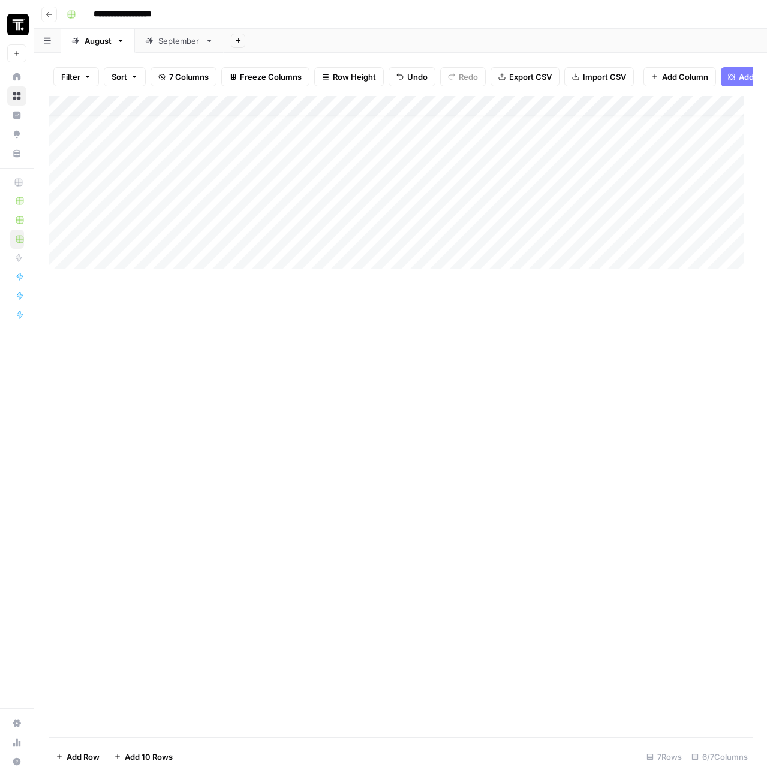
scroll to position [9, 0]
click at [43, 19] on button "Go back" at bounding box center [49, 15] width 16 height 16
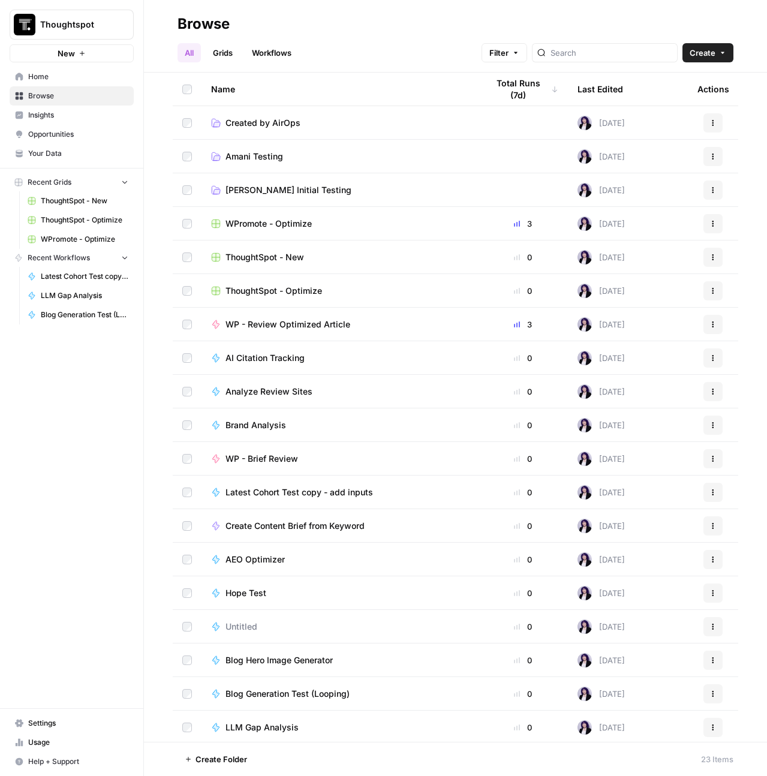
click at [56, 726] on span "Settings" at bounding box center [78, 723] width 100 height 11
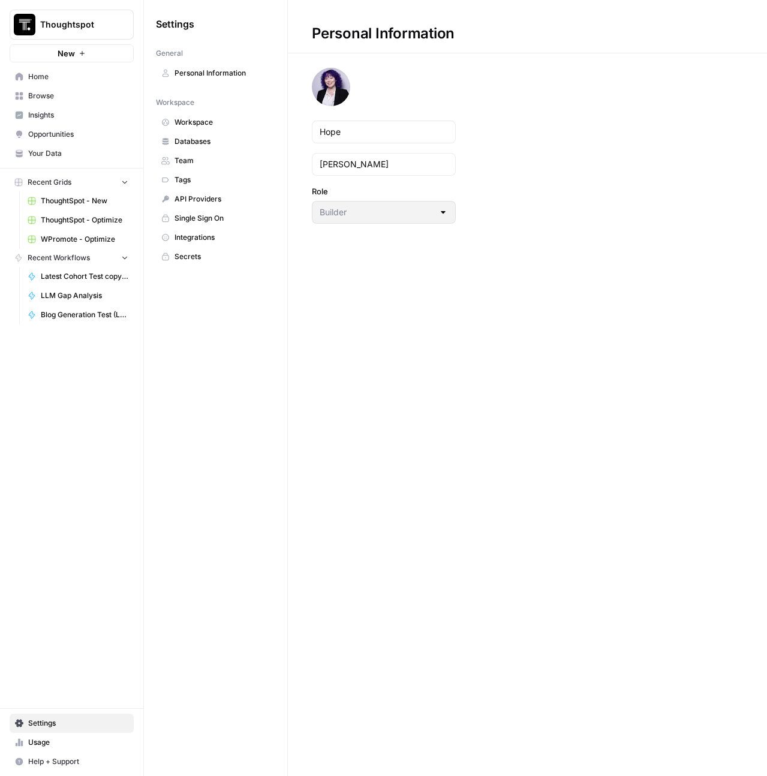
click at [202, 162] on span "Team" at bounding box center [222, 160] width 95 height 11
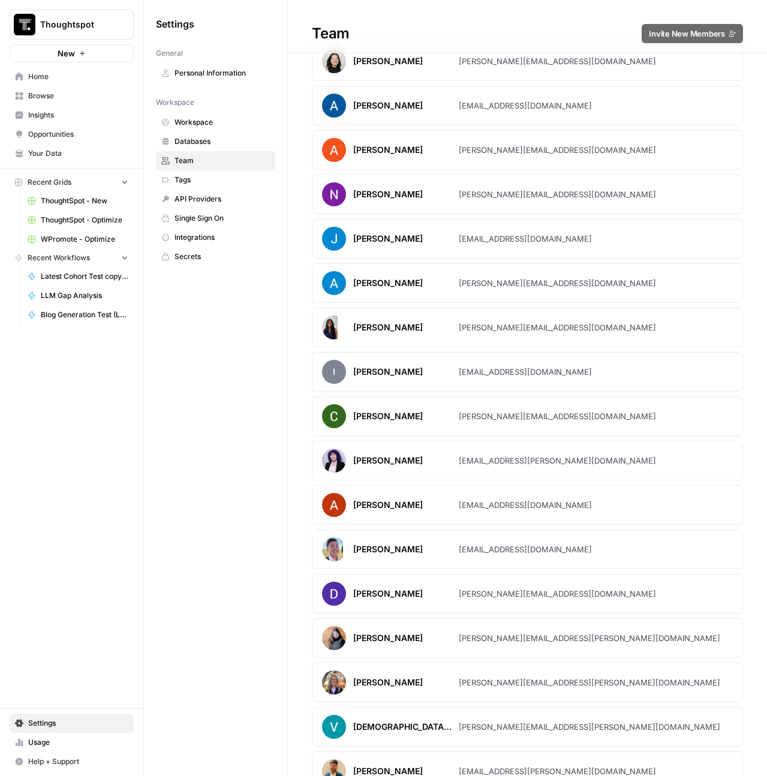
scroll to position [46, 0]
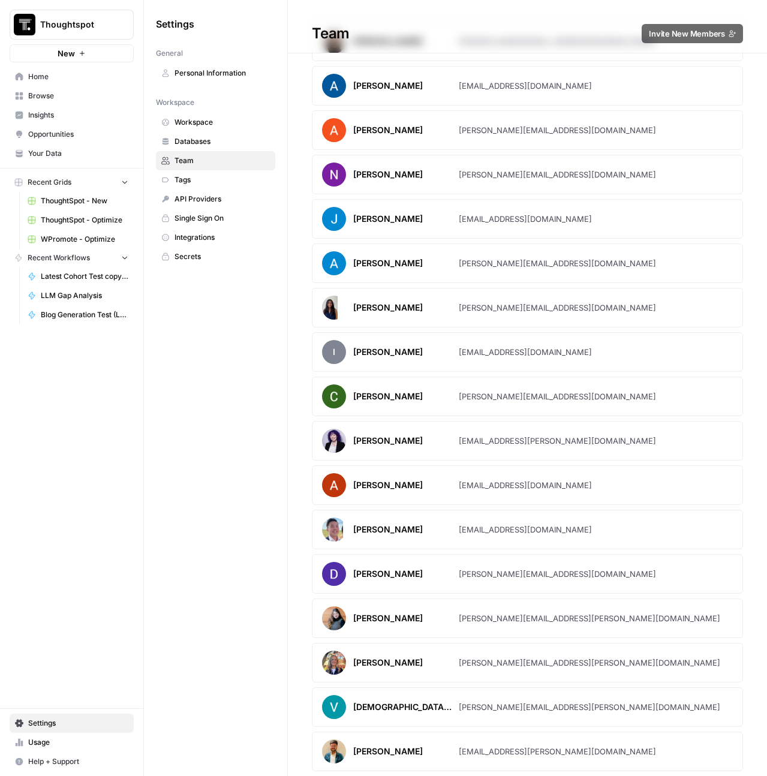
click at [512, 488] on div "amani.undru@thoughtspot.com" at bounding box center [525, 485] width 133 height 12
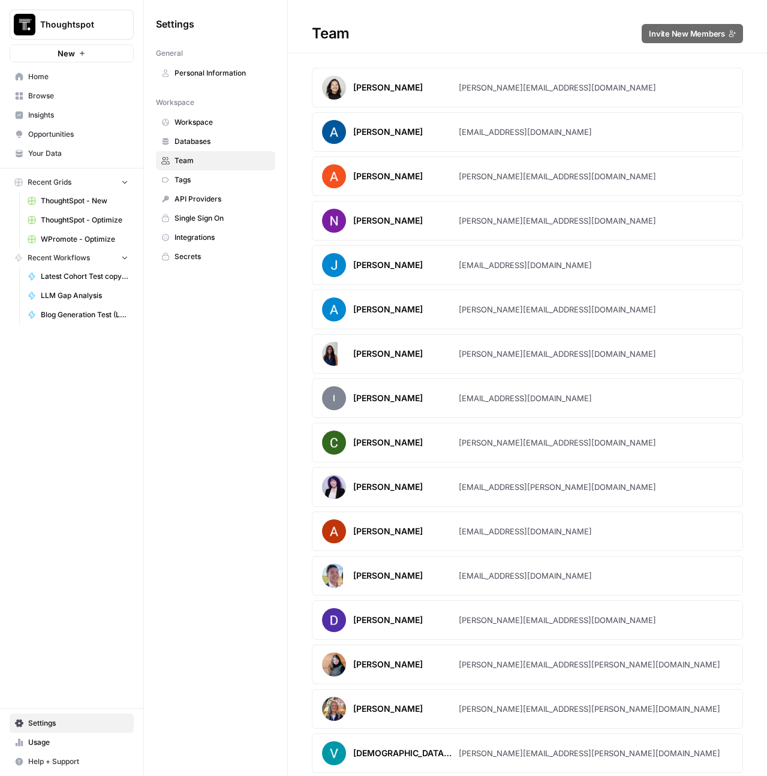
scroll to position [2, 0]
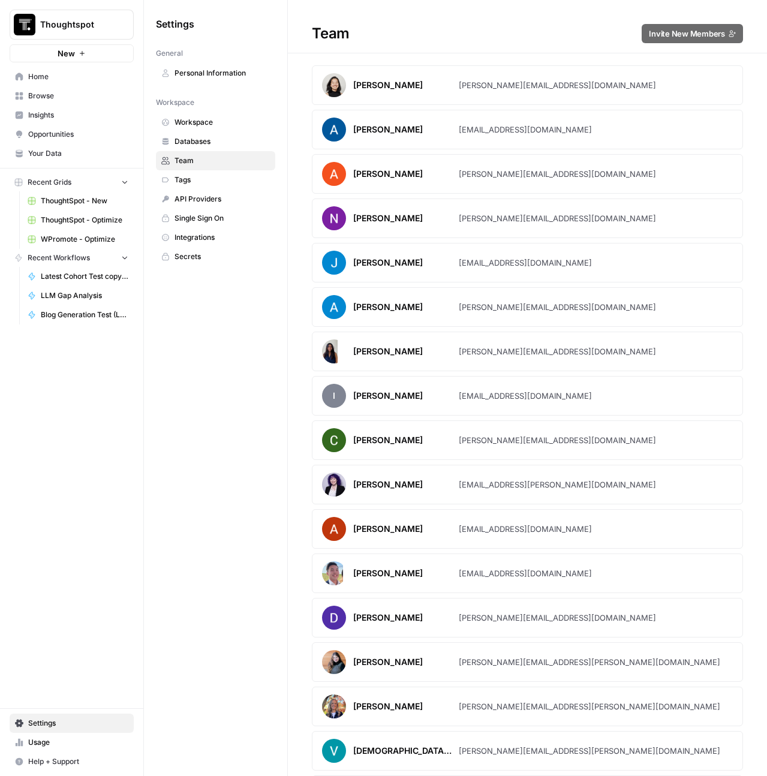
click at [388, 83] on div "Cindy Ouyang" at bounding box center [388, 85] width 70 height 12
click at [38, 131] on span "Opportunities" at bounding box center [78, 134] width 100 height 11
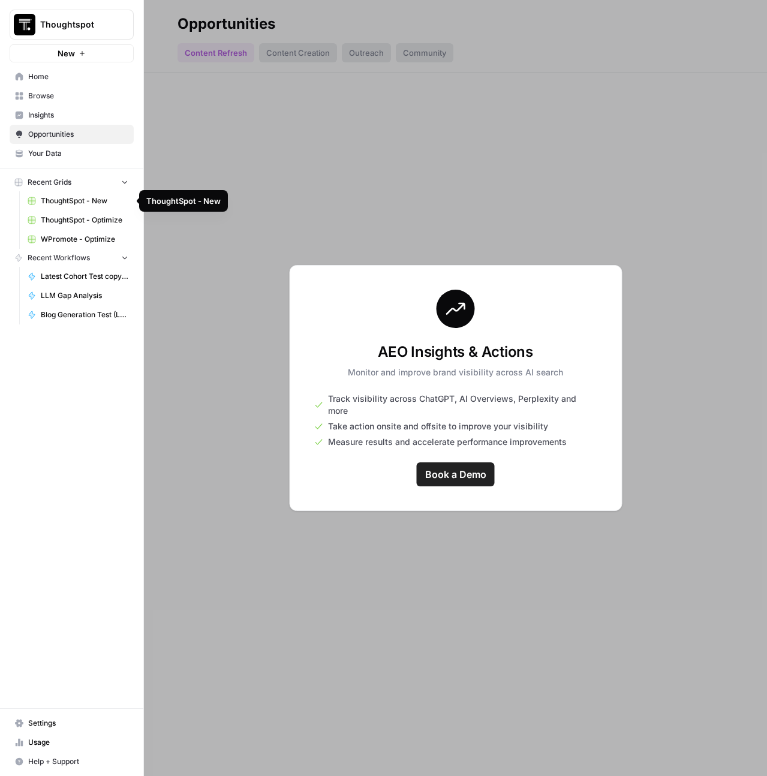
click at [57, 141] on link "Opportunities" at bounding box center [72, 134] width 124 height 19
click at [61, 152] on span "Your Data" at bounding box center [78, 153] width 100 height 11
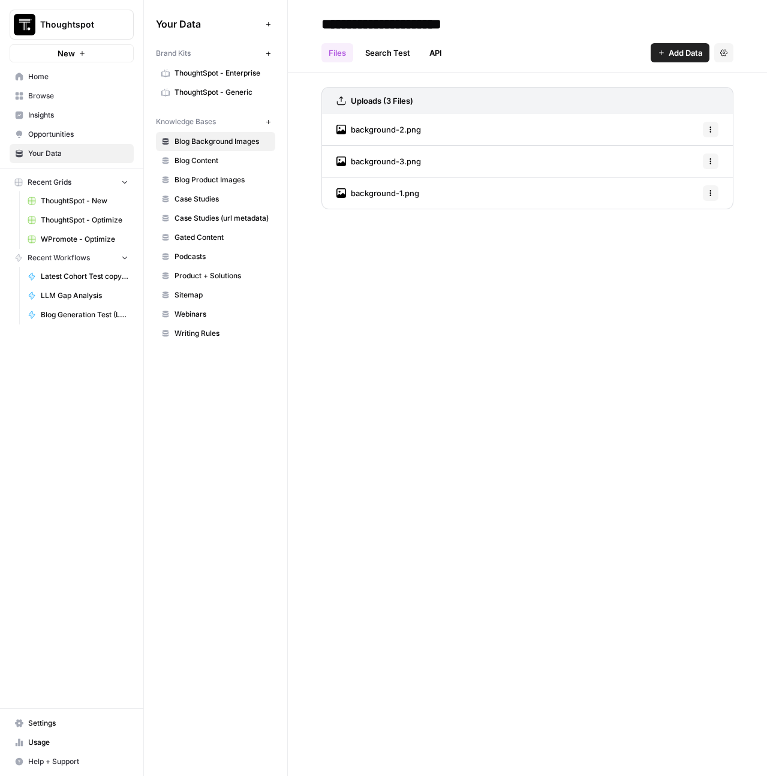
click at [67, 241] on span "WPromote - Optimize" at bounding box center [85, 239] width 88 height 11
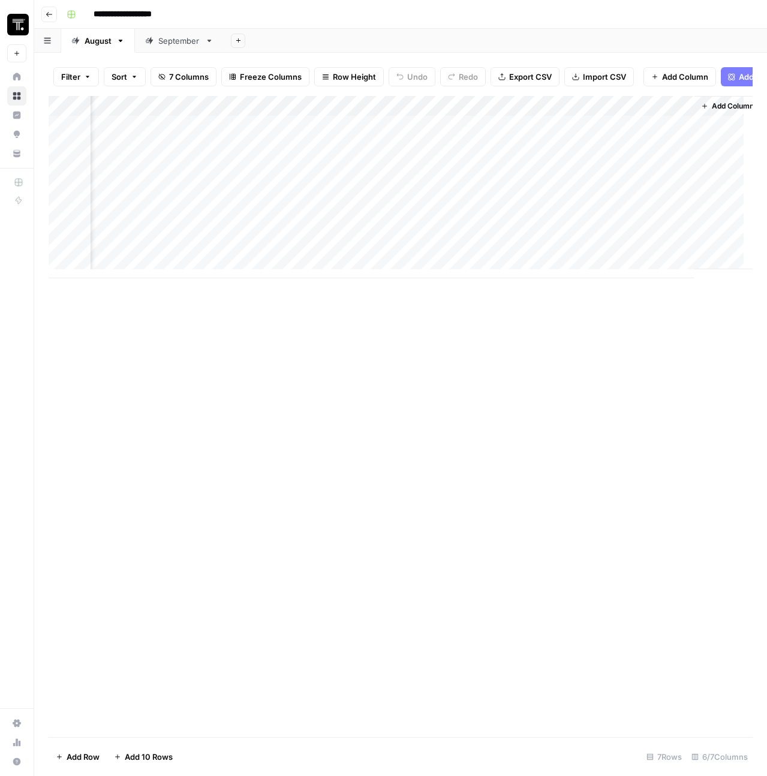
scroll to position [0, 462]
click at [50, 22] on header "**********" at bounding box center [400, 14] width 733 height 29
click at [50, 21] on button "Go back" at bounding box center [49, 15] width 16 height 16
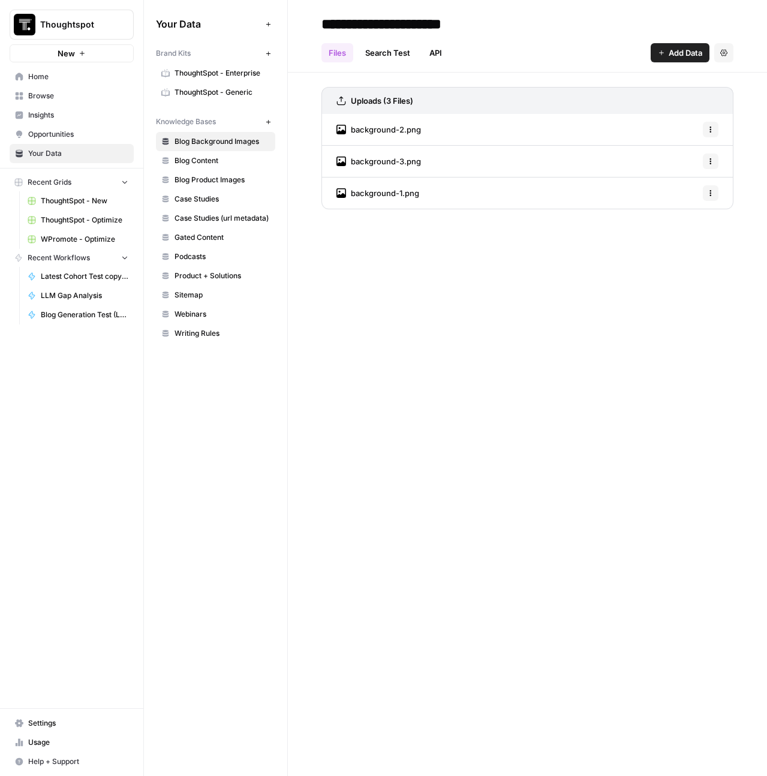
click at [230, 134] on link "Blog Background Images" at bounding box center [215, 141] width 119 height 19
click at [87, 232] on link "WPromote - Optimize" at bounding box center [78, 239] width 112 height 19
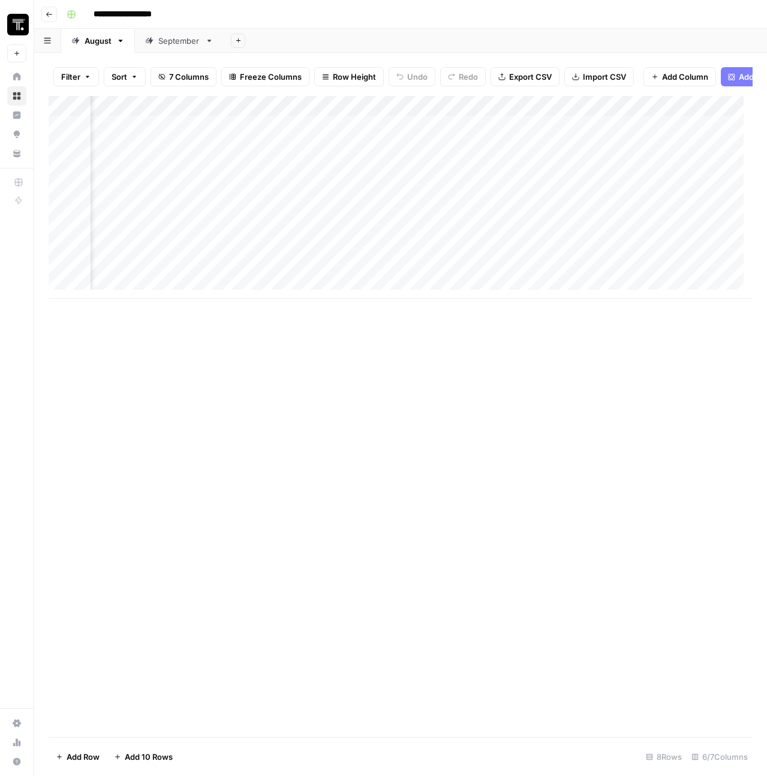
scroll to position [0, 462]
